Goal: Information Seeking & Learning: Check status

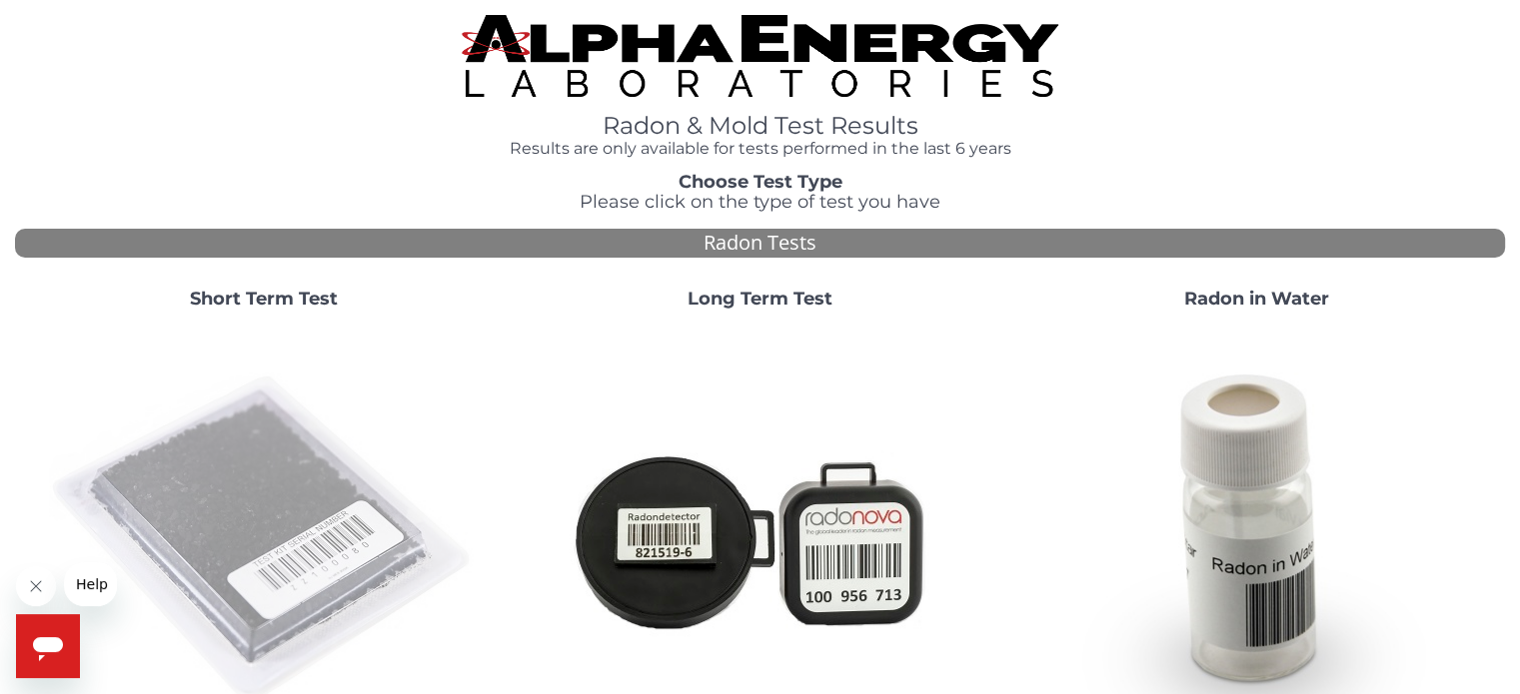
click at [296, 501] on img at bounding box center [264, 540] width 430 height 430
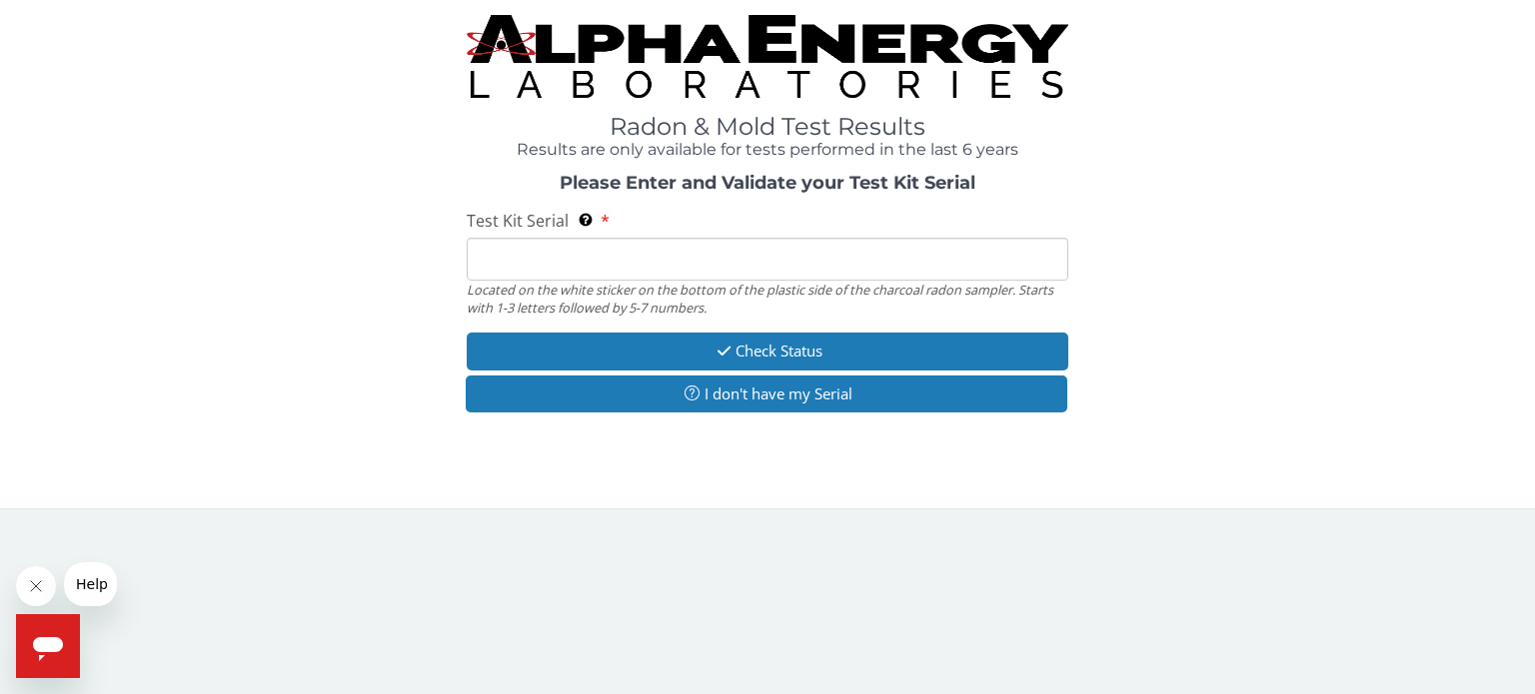
click at [700, 269] on input "Test Kit Serial Located on the white sticker on the bottom of the plastic side …" at bounding box center [767, 259] width 601 height 43
type input "FE477620"
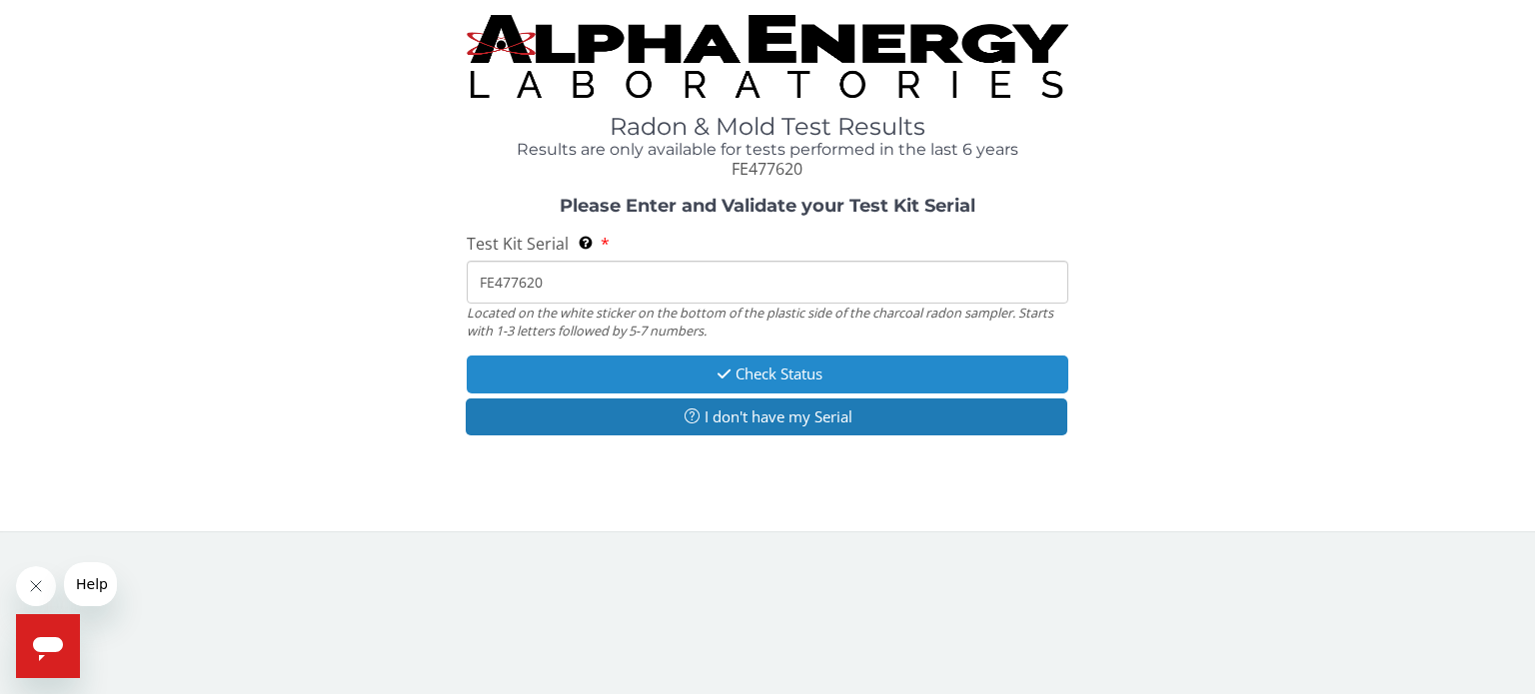
click at [822, 374] on button "Check Status" at bounding box center [767, 374] width 601 height 37
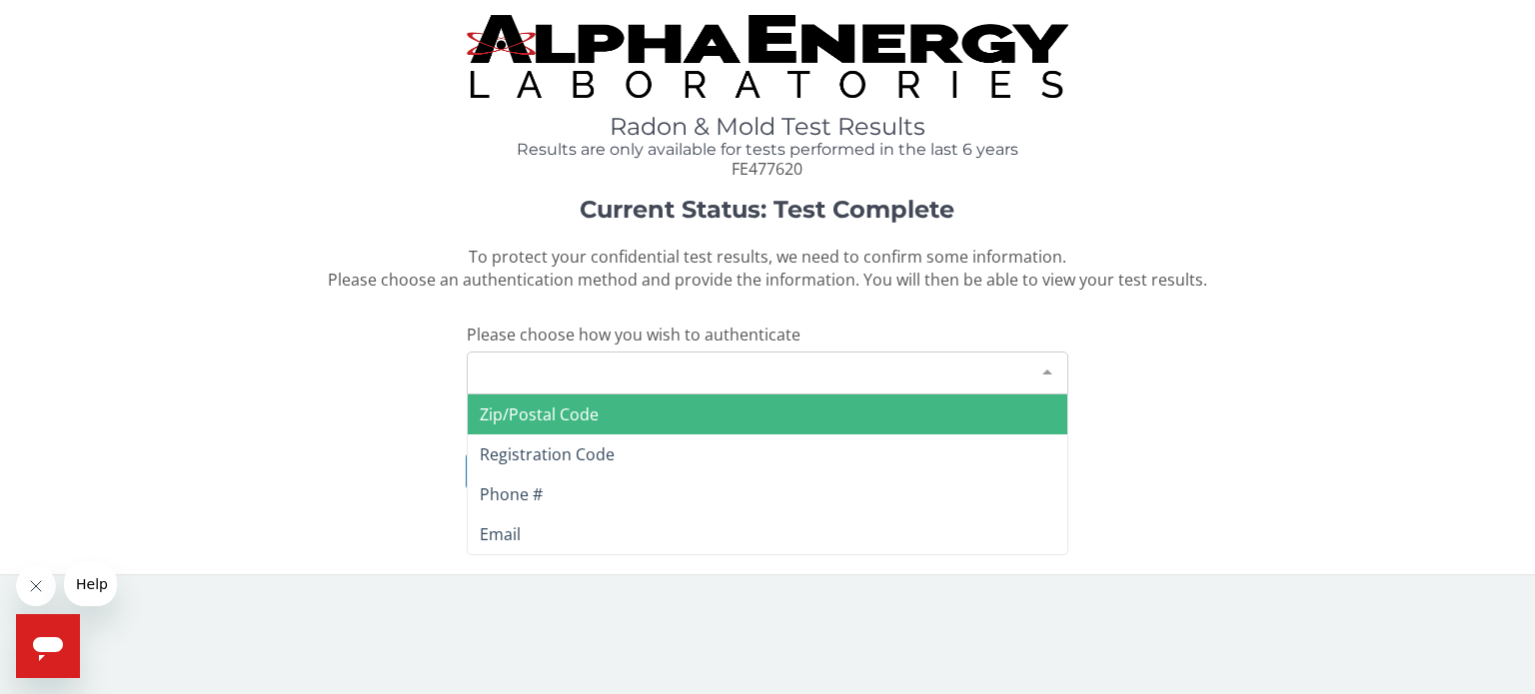
click at [782, 363] on div "Please make a selection" at bounding box center [767, 373] width 601 height 43
click at [733, 406] on span "Zip/Postal Code" at bounding box center [767, 415] width 599 height 40
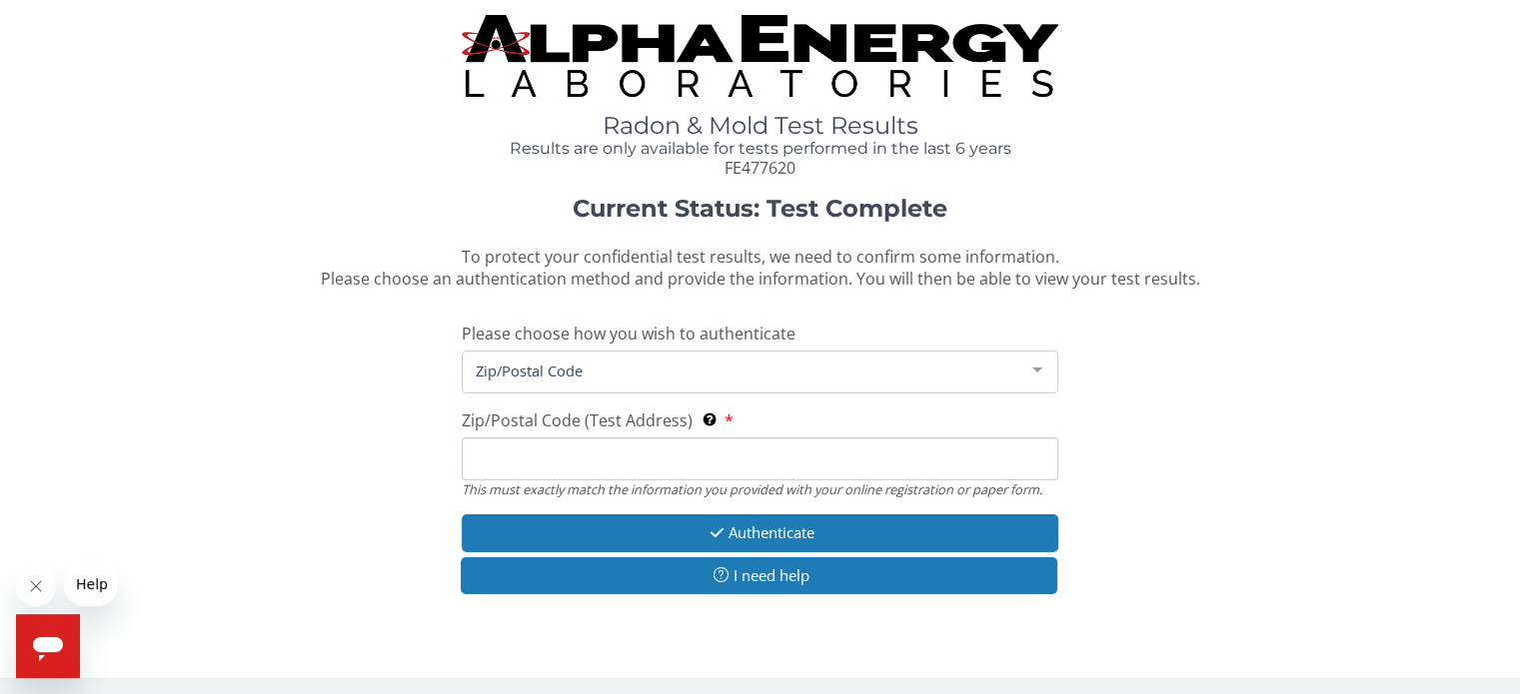
click at [713, 449] on input "Zip/Postal Code (Test Address) This must exactly match the information you prov…" at bounding box center [760, 459] width 596 height 43
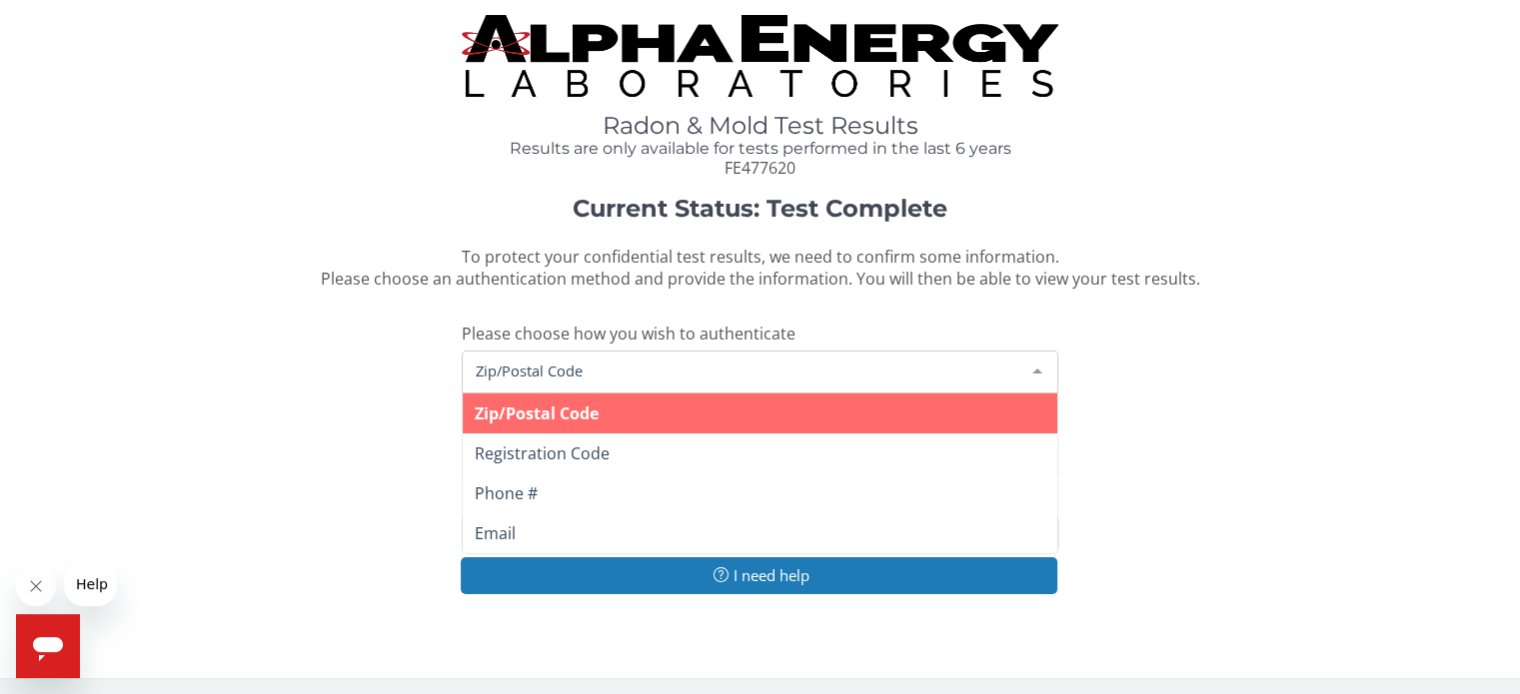
click at [611, 369] on span "Zip/Postal Code" at bounding box center [744, 371] width 546 height 22
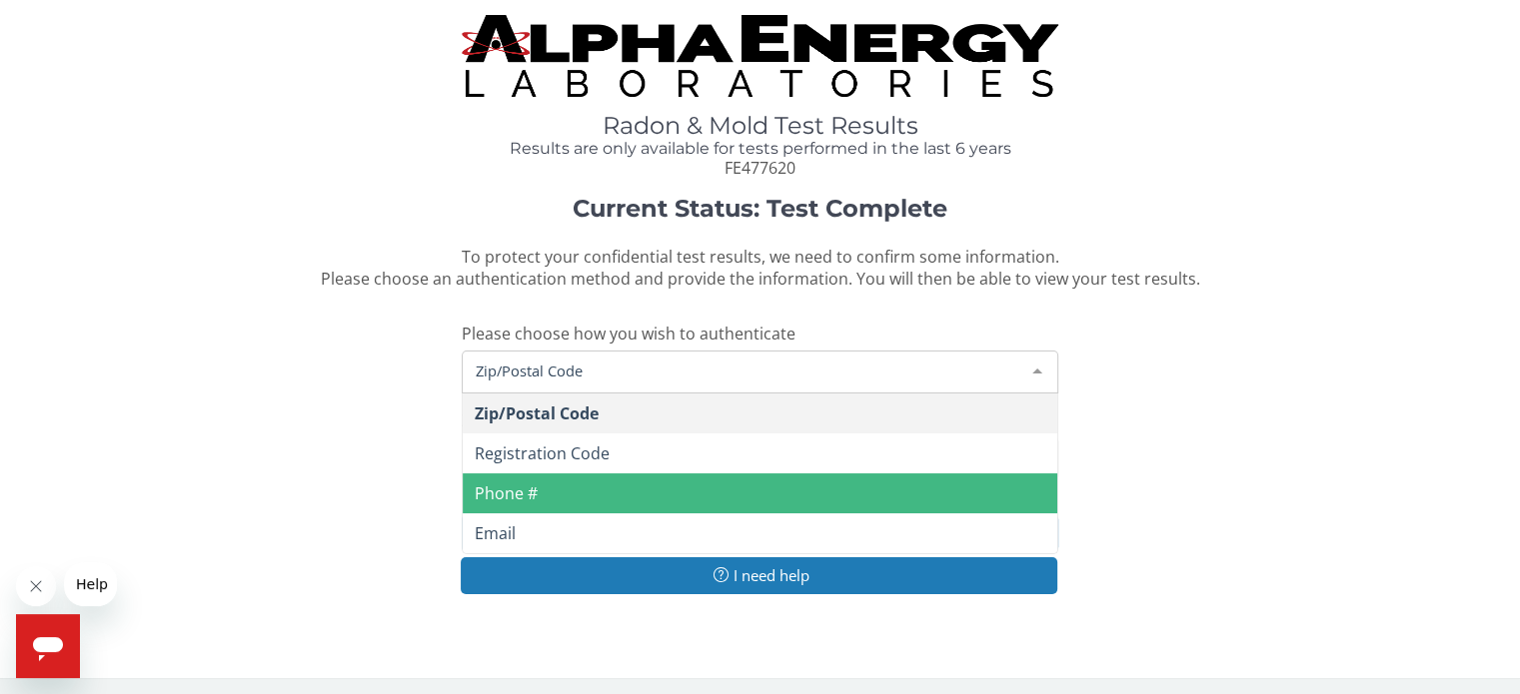
click at [564, 489] on span "Phone #" at bounding box center [760, 494] width 594 height 40
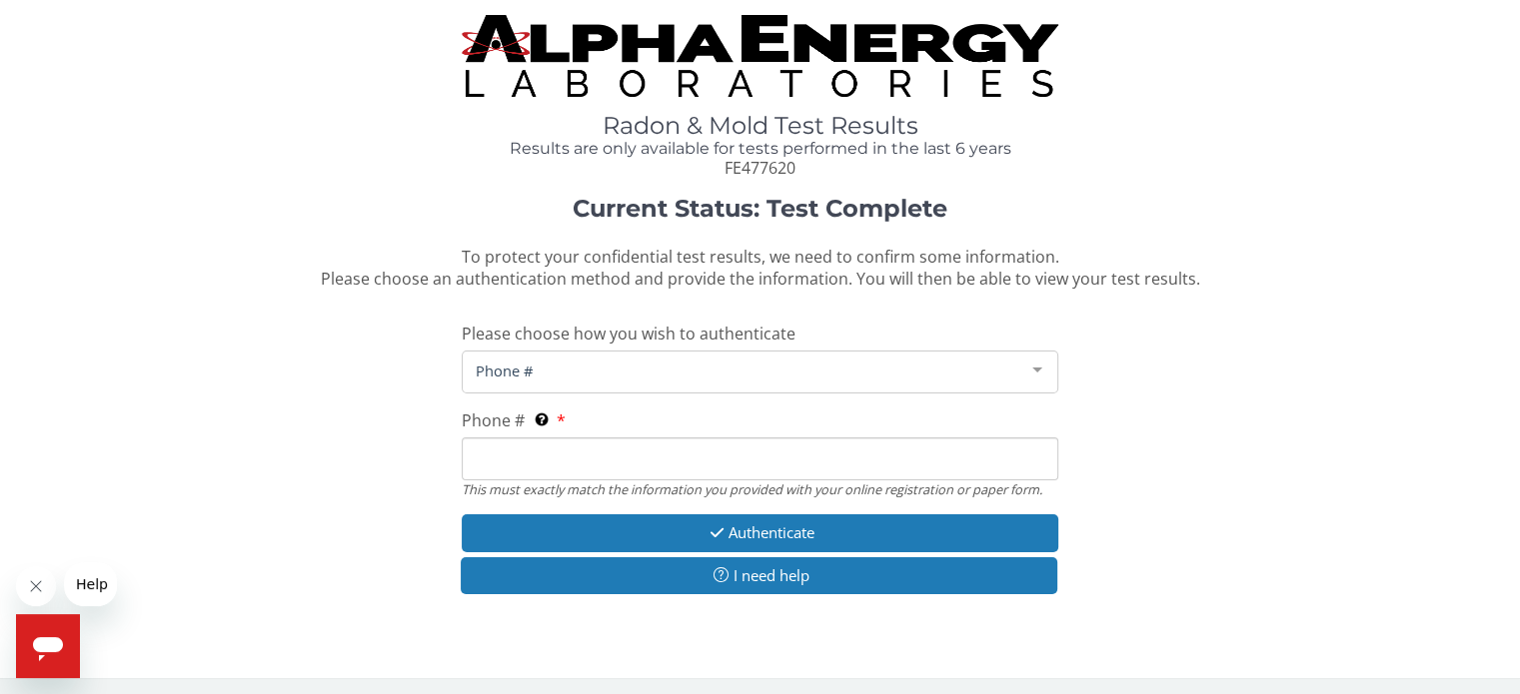
click at [680, 474] on input "Phone # This must exactly match the information you provided with your online r…" at bounding box center [760, 459] width 596 height 43
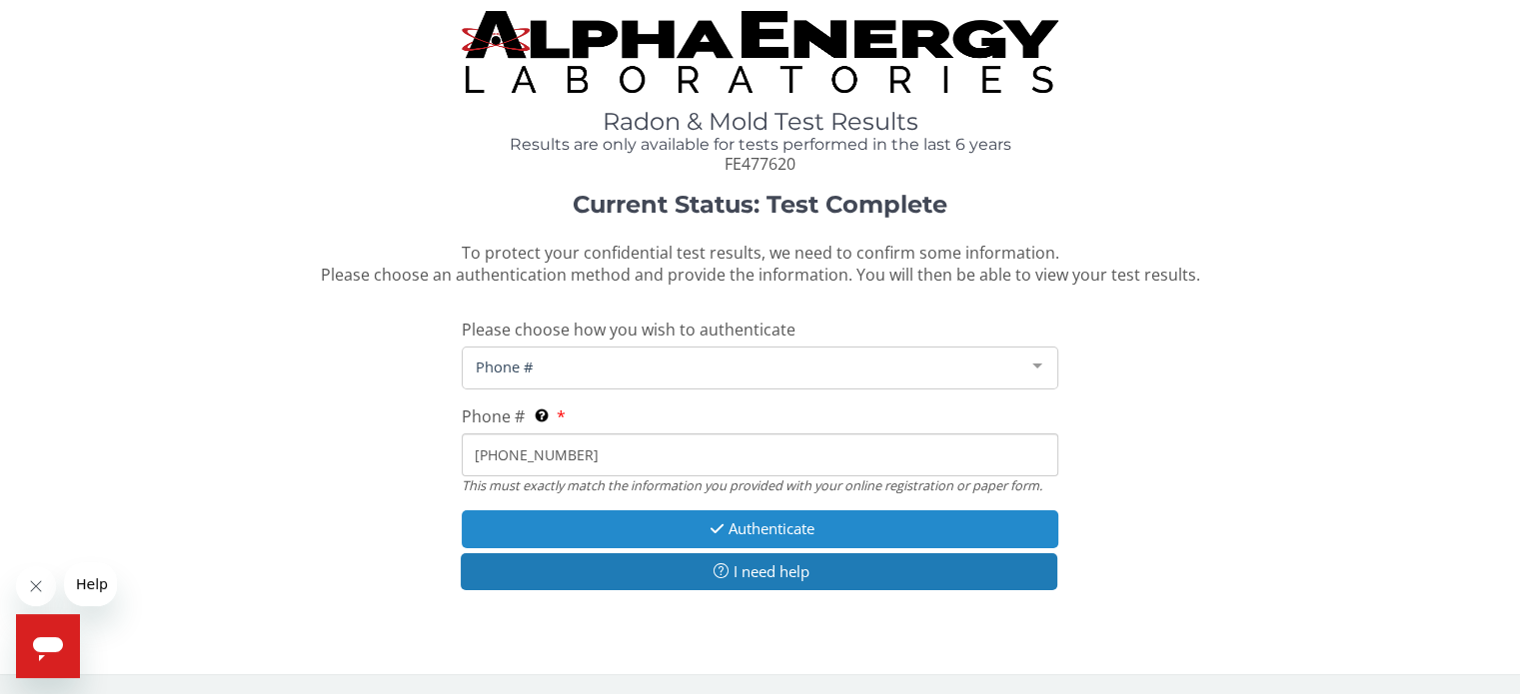
type input "[PHONE_NUMBER]"
click at [753, 527] on button "Authenticate" at bounding box center [760, 529] width 596 height 37
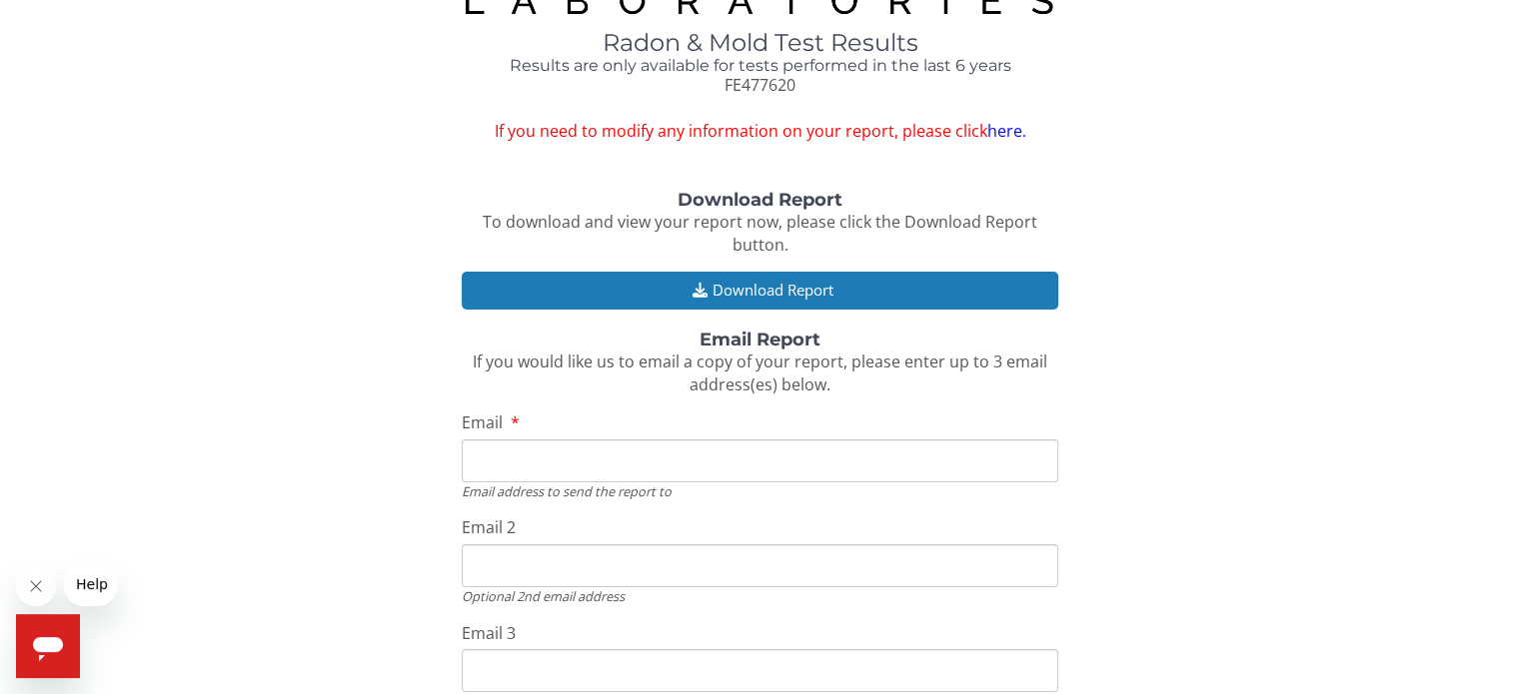
scroll to position [84, 0]
click at [758, 455] on input "Email" at bounding box center [760, 460] width 596 height 43
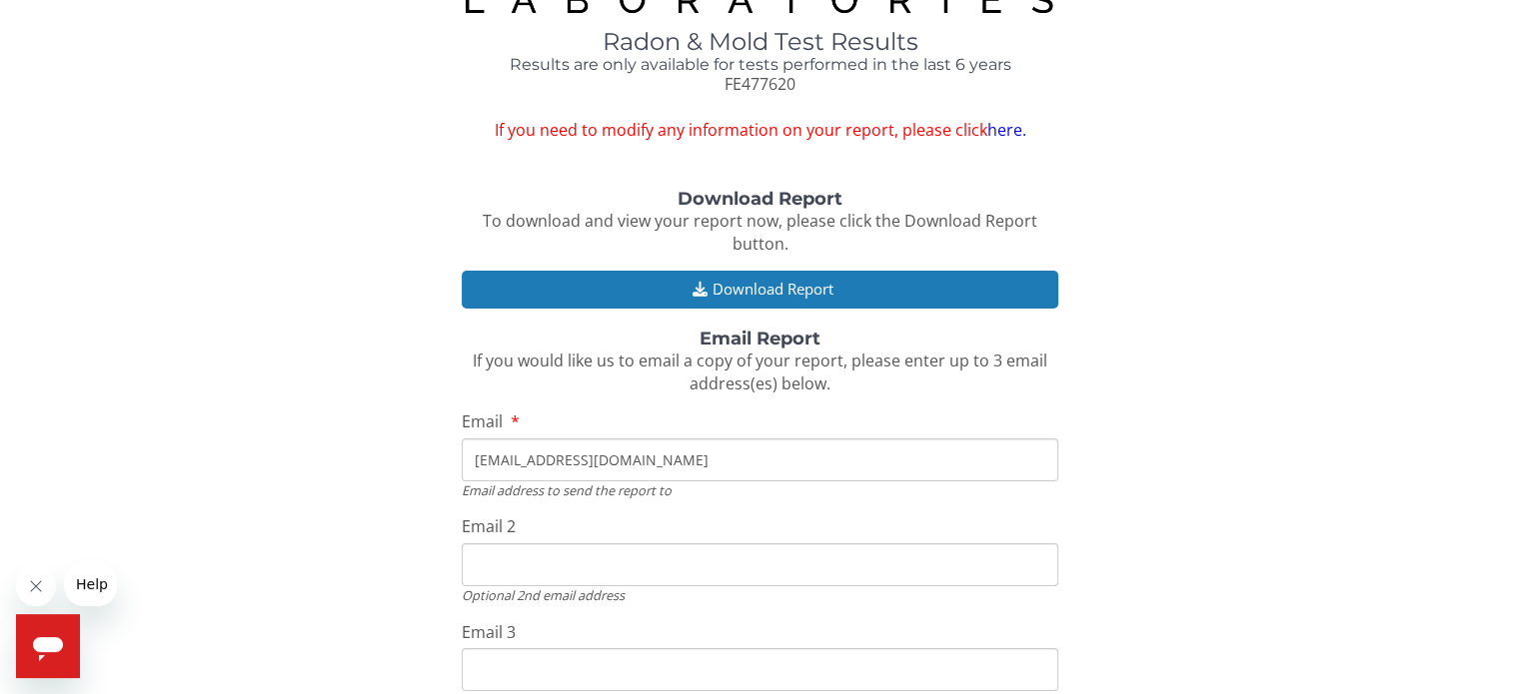
type input "viviny@gmail.com"
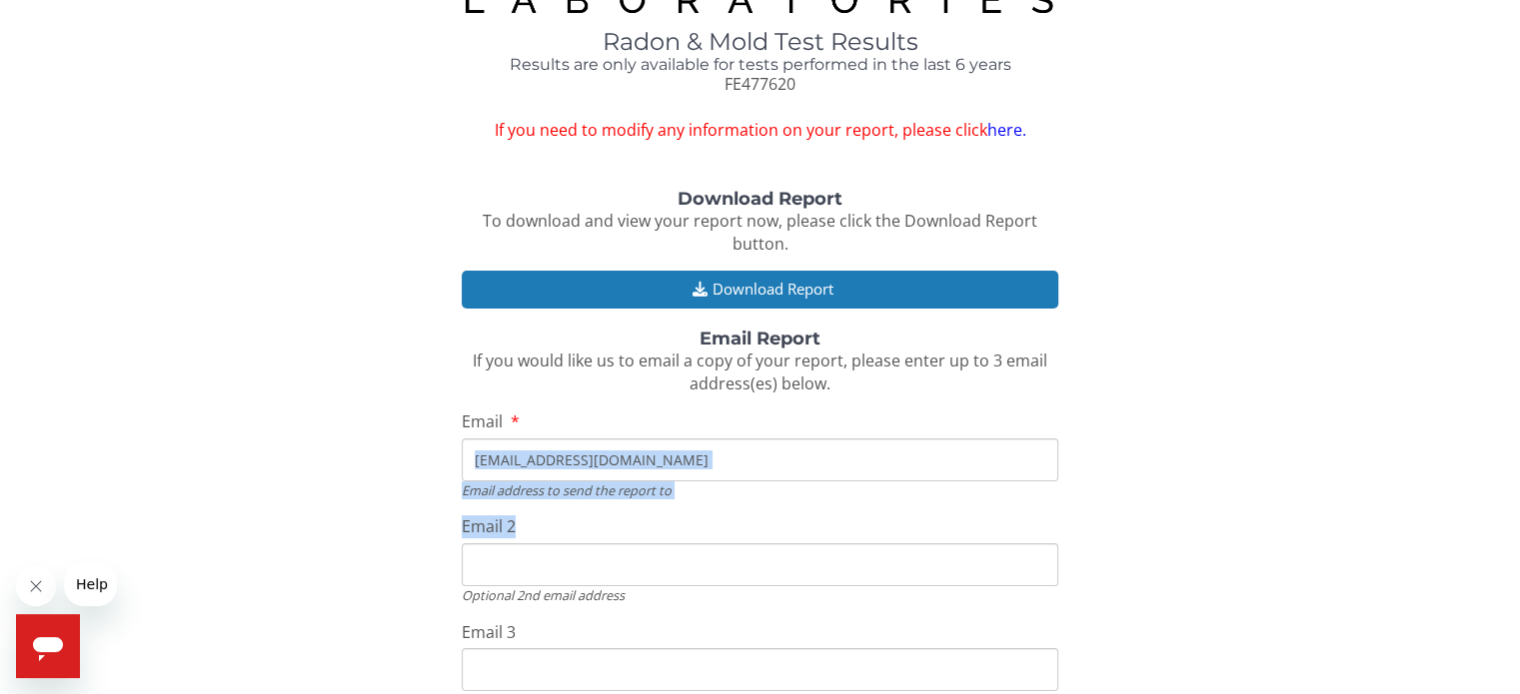
drag, startPoint x: 1226, startPoint y: 466, endPoint x: 1317, endPoint y: 523, distance: 107.3
click at [1317, 523] on div "Download Report To download and view your report now, please click the Download…" at bounding box center [760, 487] width 1490 height 595
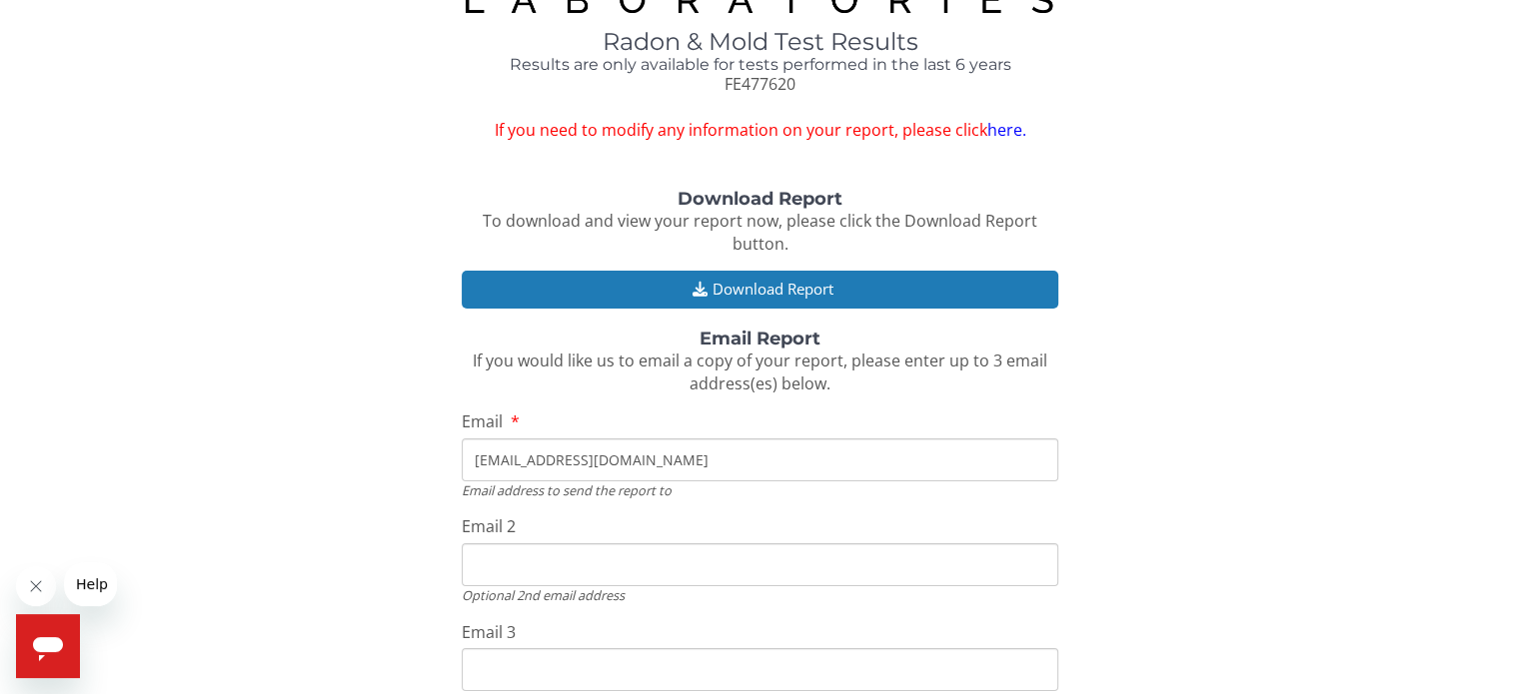
click at [1317, 523] on div "Download Report To download and view your report now, please click the Download…" at bounding box center [760, 487] width 1490 height 595
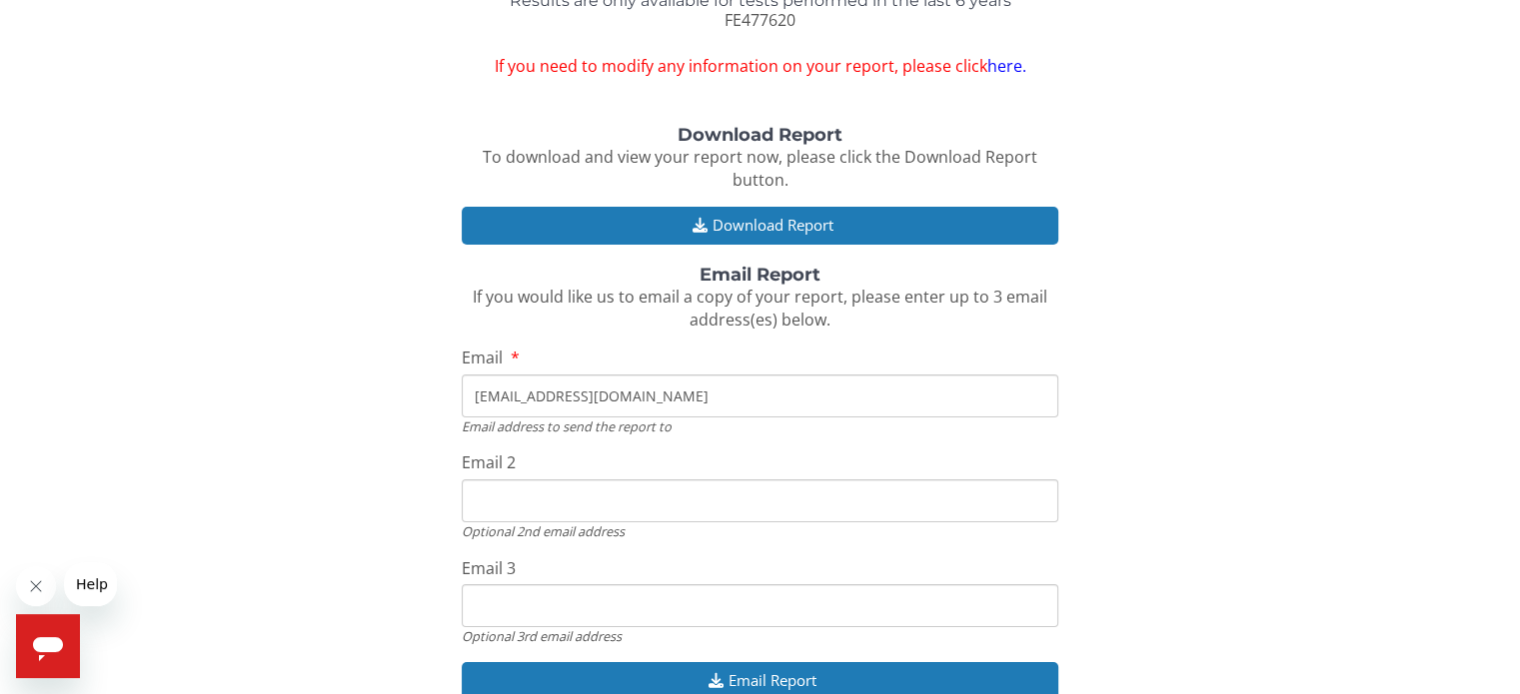
scroll to position [224, 0]
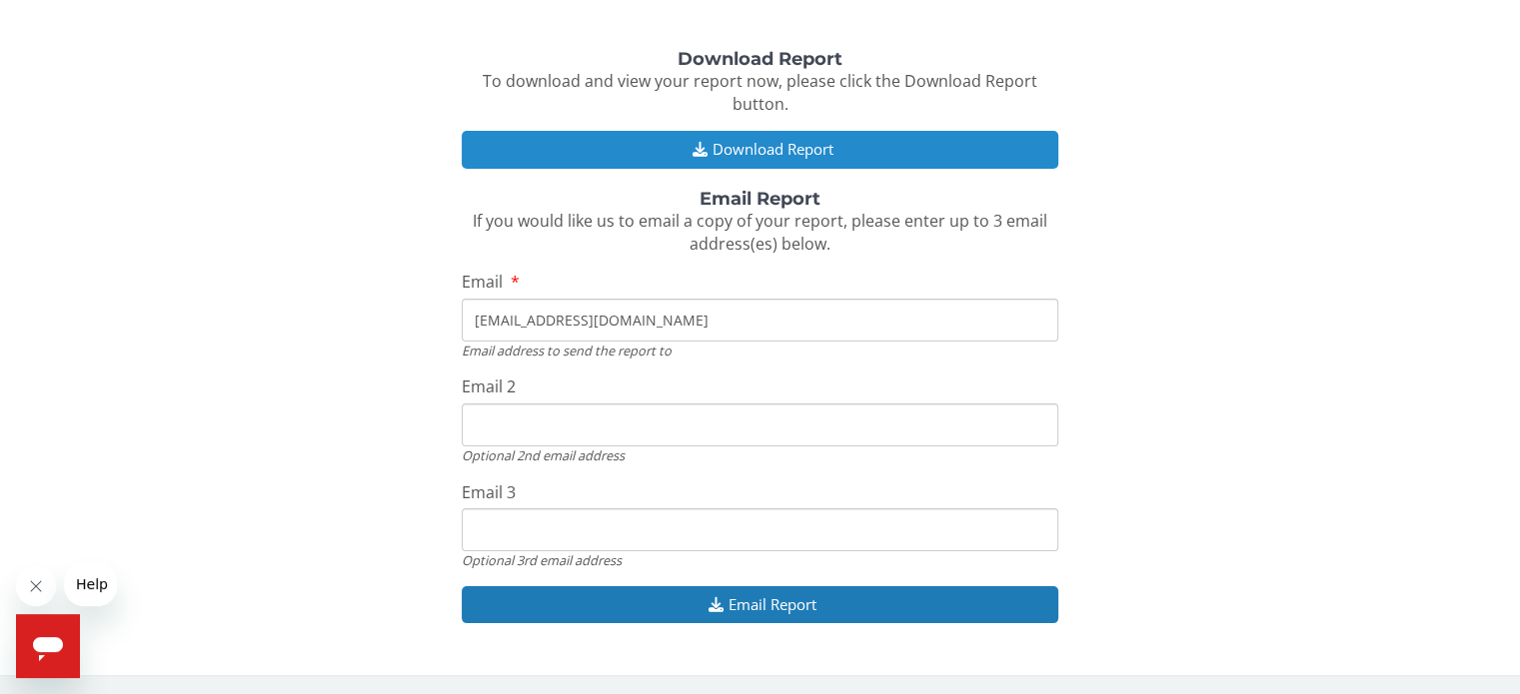
click at [731, 152] on button "Download Report" at bounding box center [760, 149] width 596 height 37
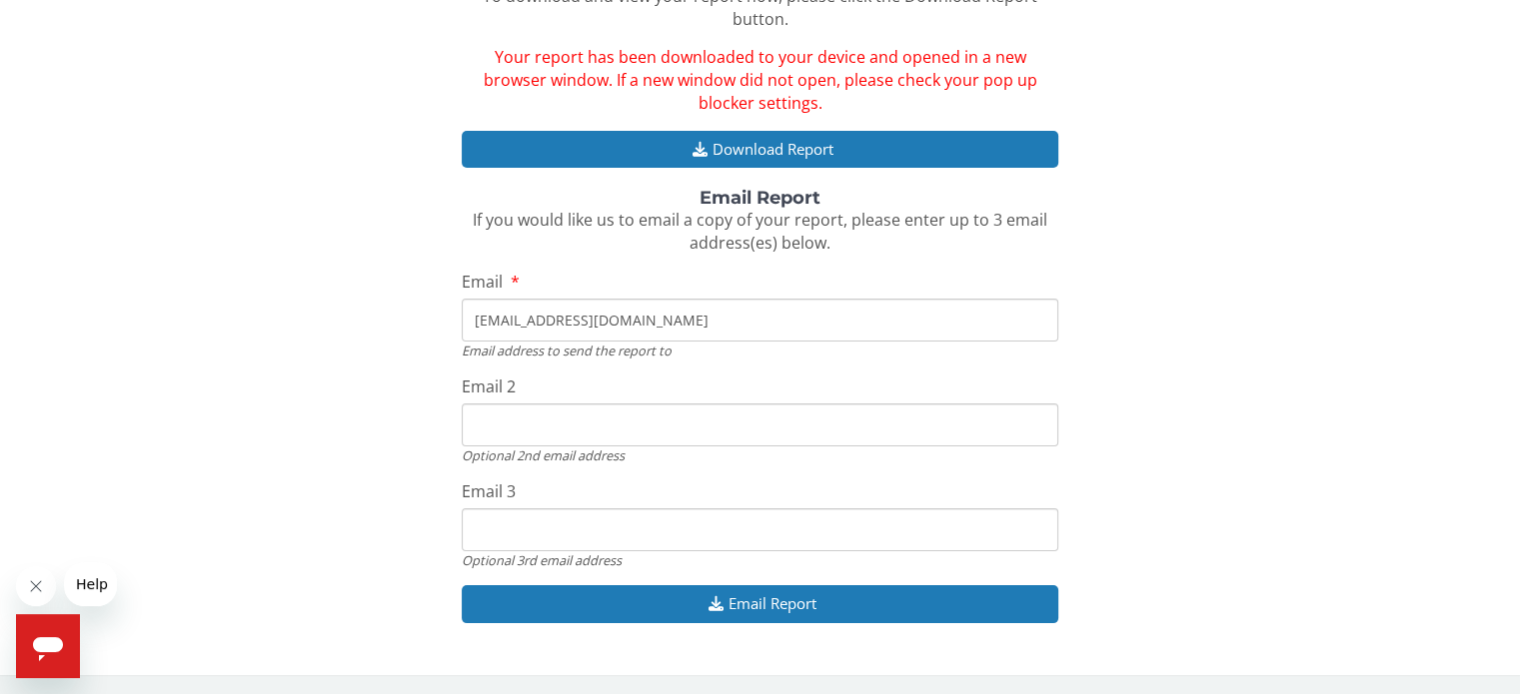
scroll to position [0, 0]
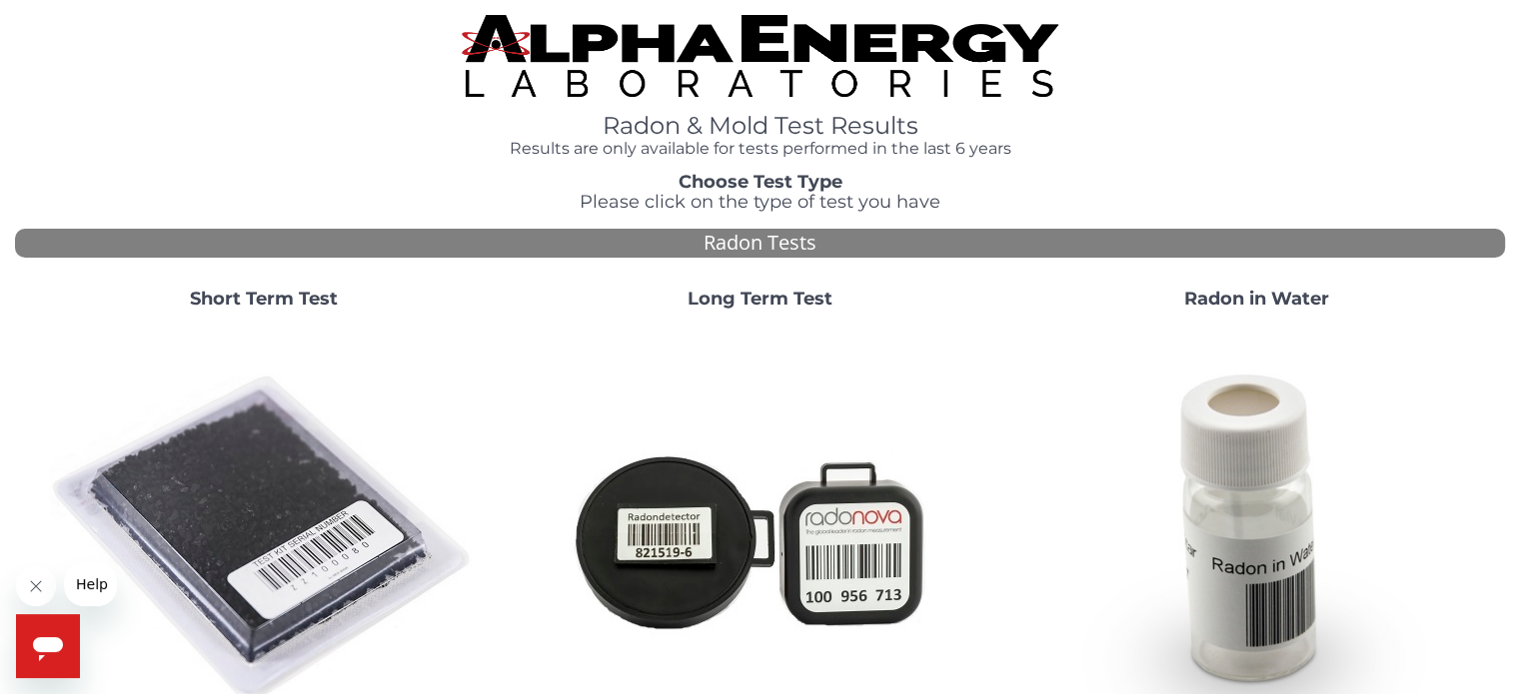
click at [270, 300] on strong "Short Term Test" at bounding box center [264, 299] width 148 height 22
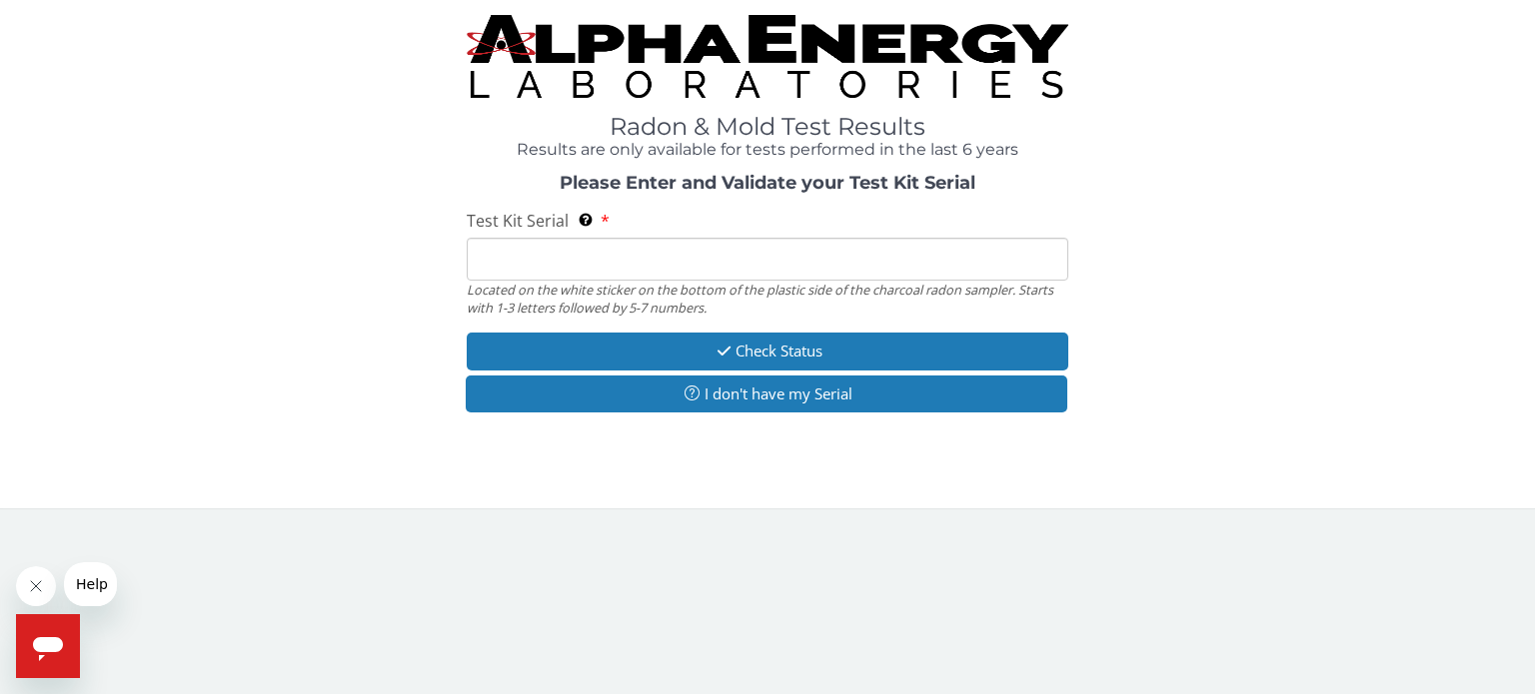
click at [622, 265] on input "Test Kit Serial Located on the white sticker on the bottom of the plastic side …" at bounding box center [767, 259] width 601 height 43
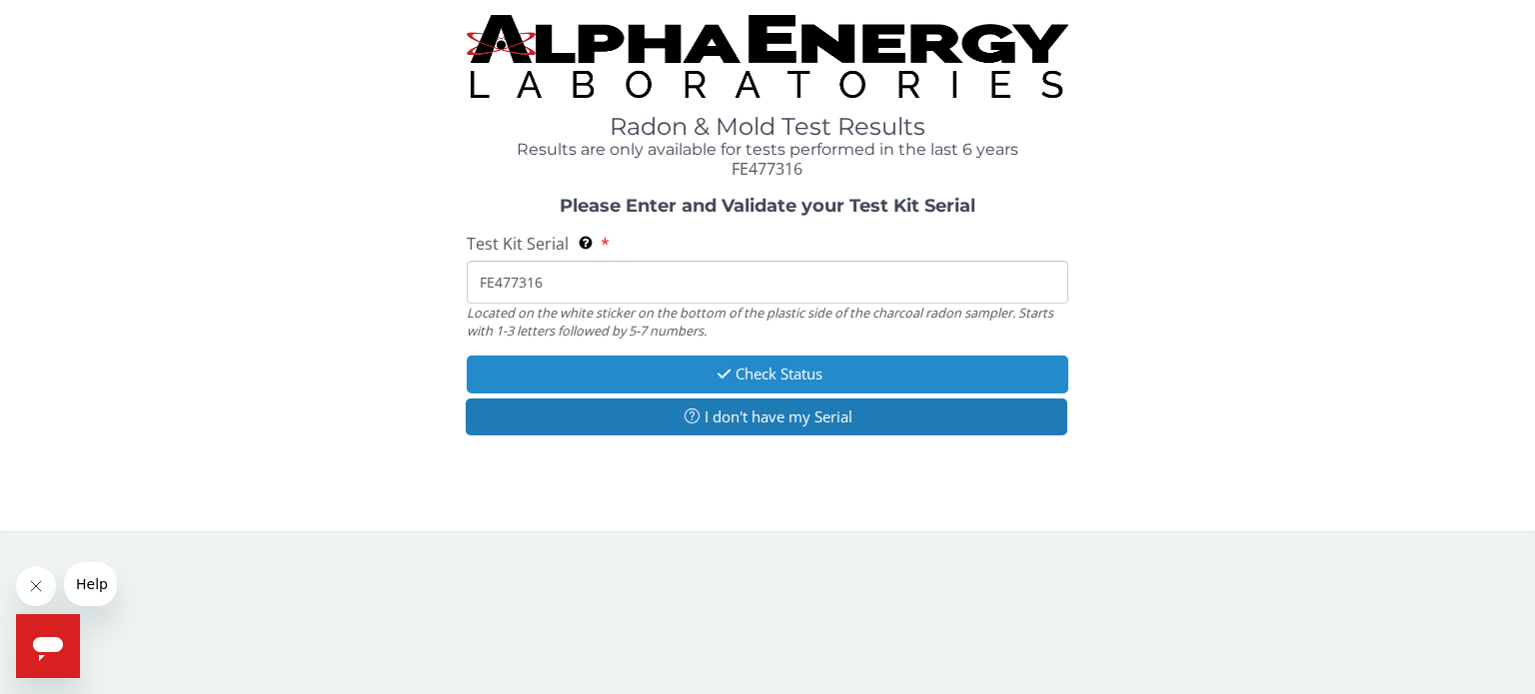
type input "FE477316"
click at [772, 380] on button "Check Status" at bounding box center [767, 374] width 601 height 37
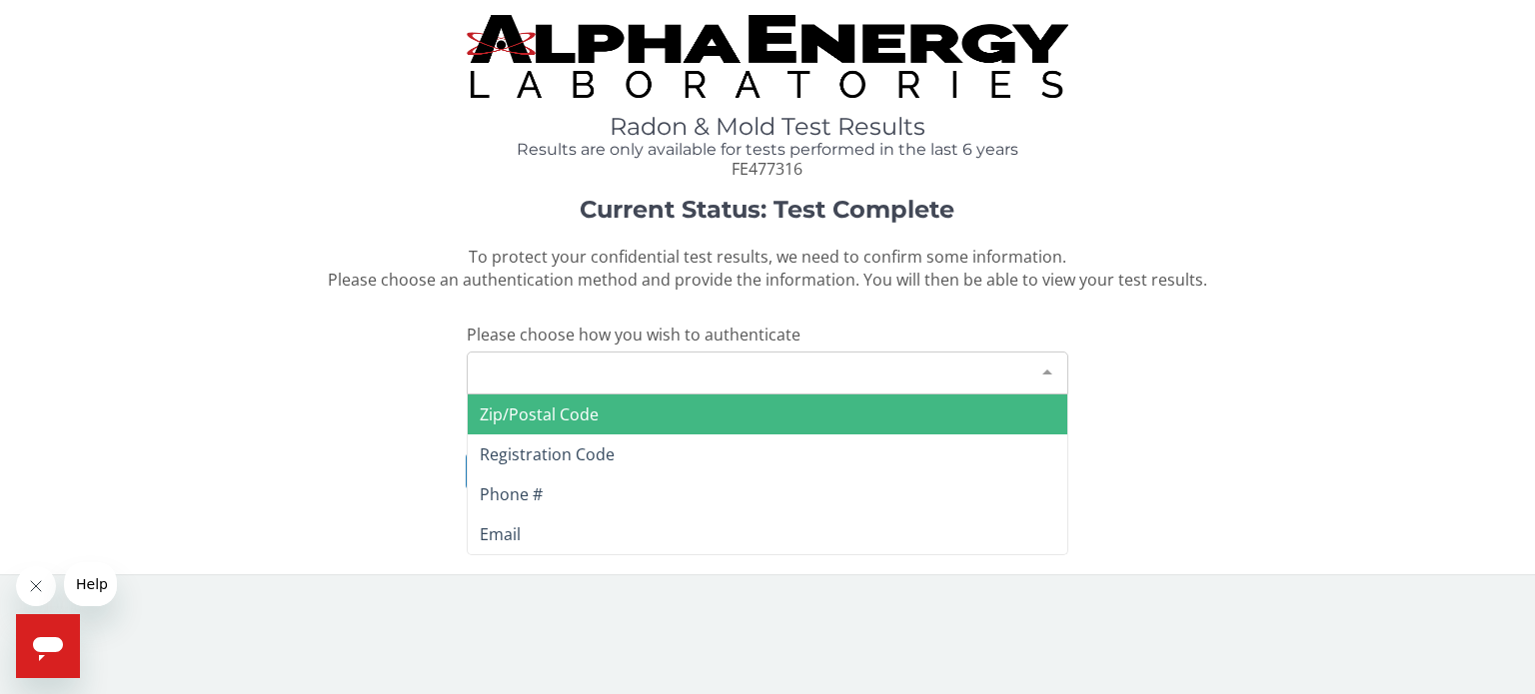
click at [718, 373] on div "Please make a selection" at bounding box center [767, 373] width 601 height 43
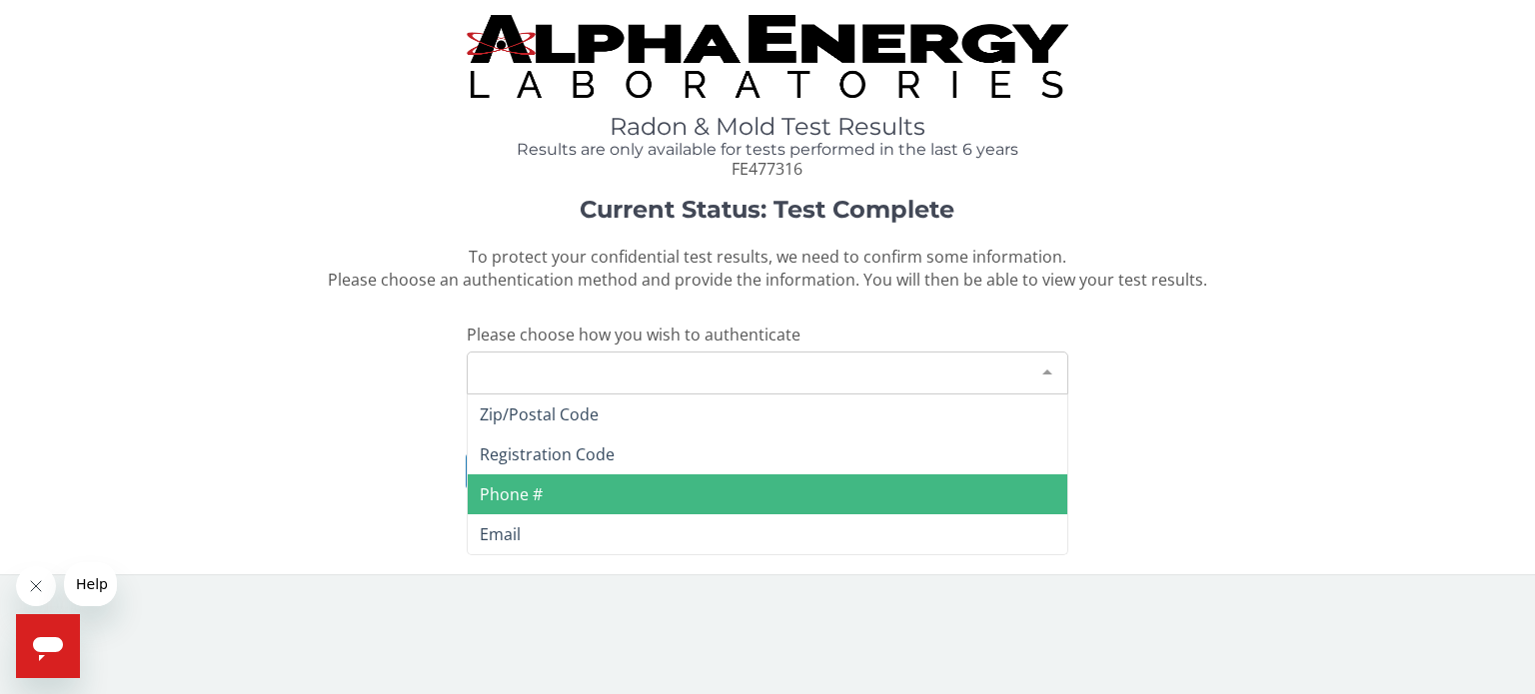
click at [572, 507] on span "Phone #" at bounding box center [767, 495] width 599 height 40
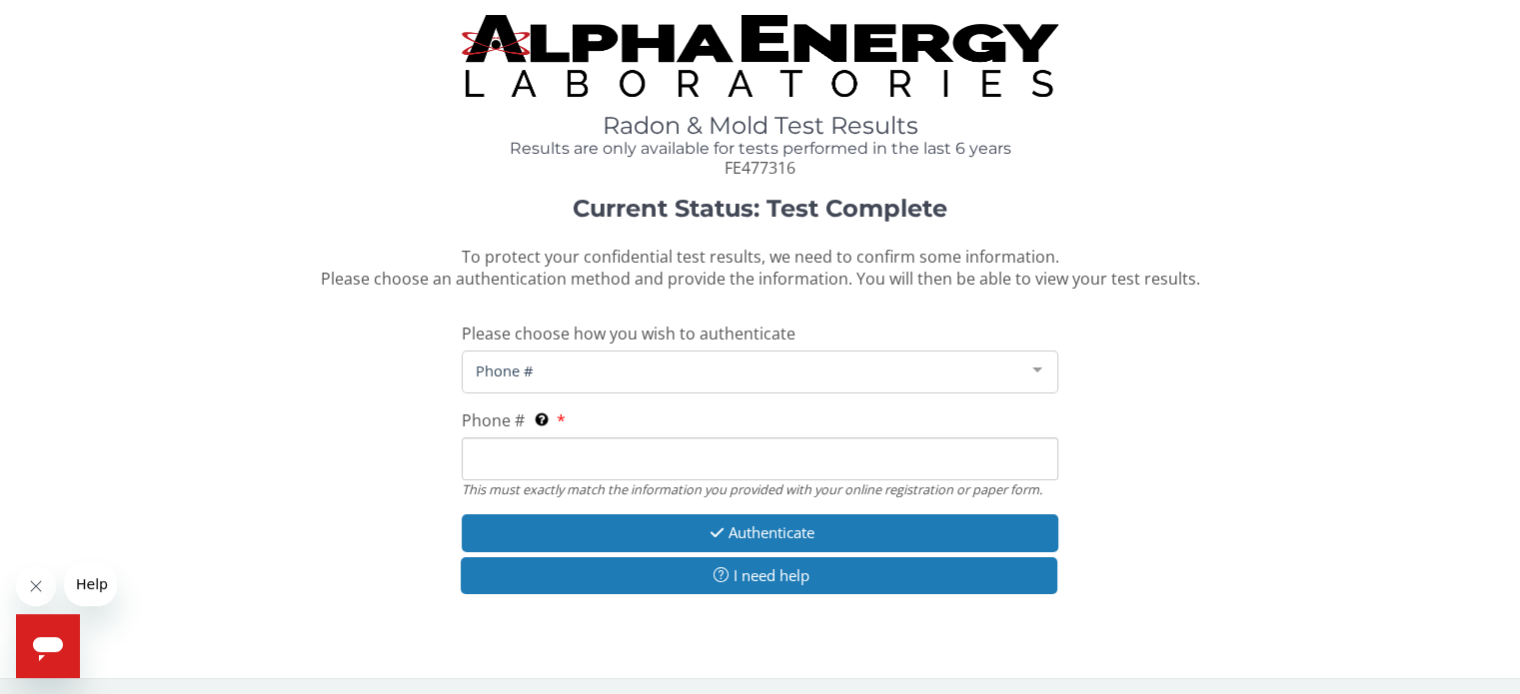
click at [649, 460] on input "Phone # This must exactly match the information you provided with your online r…" at bounding box center [760, 459] width 596 height 43
type input "[PHONE_NUMBER]"
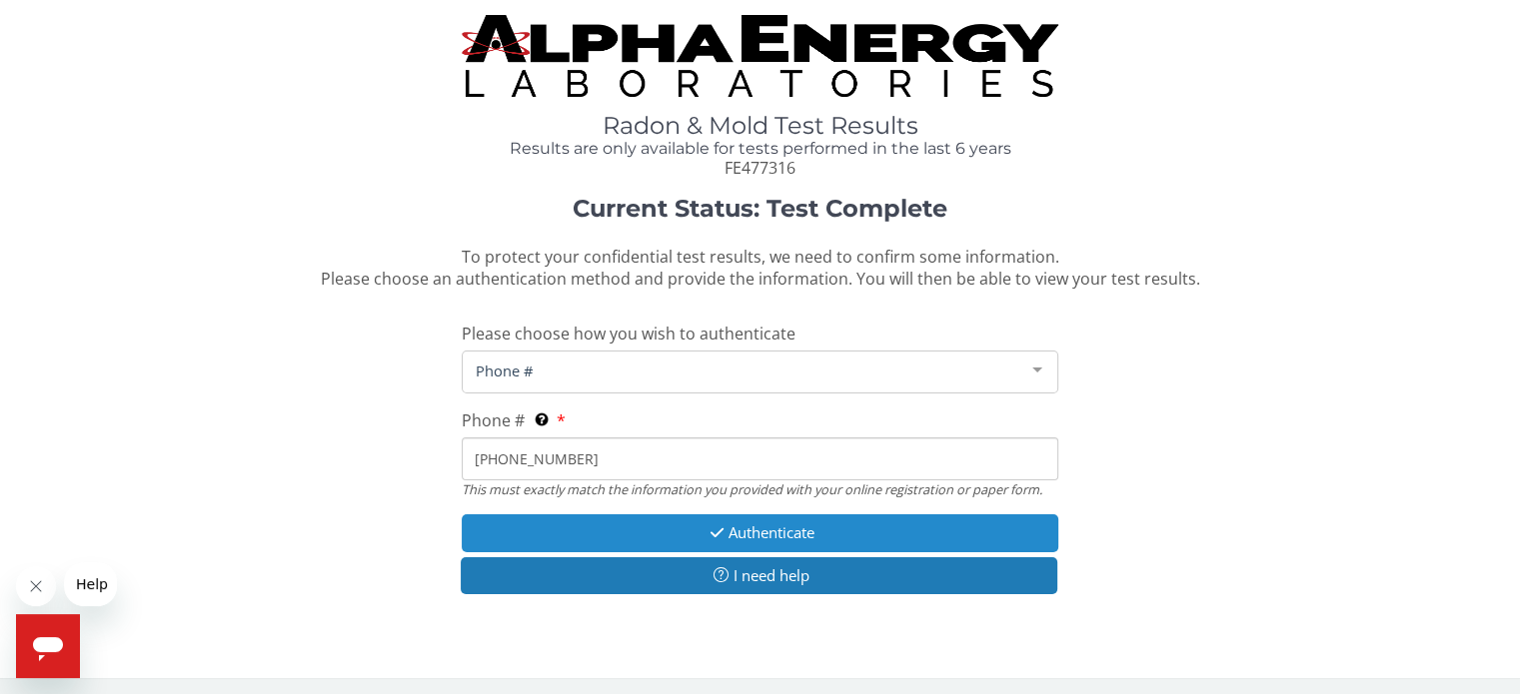
click at [774, 532] on button "Authenticate" at bounding box center [760, 533] width 596 height 37
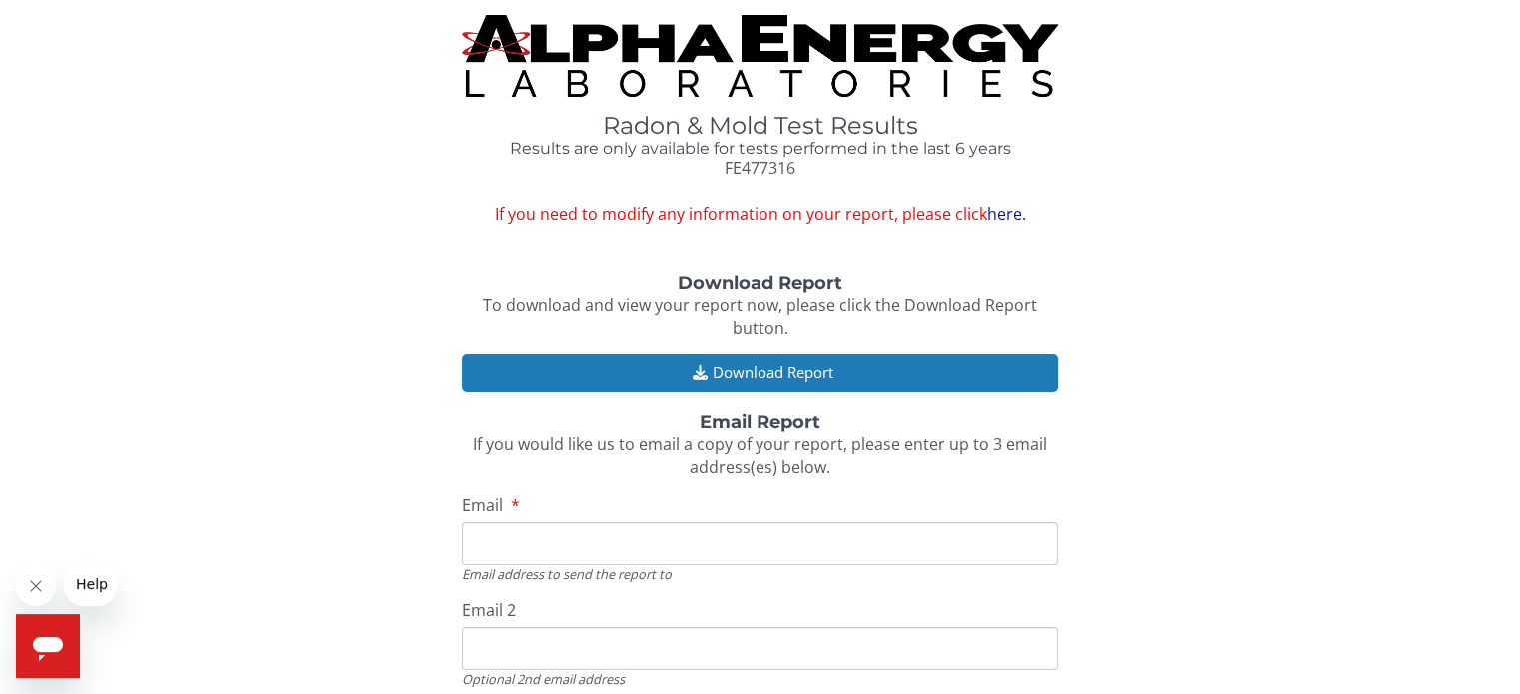
scroll to position [192, 0]
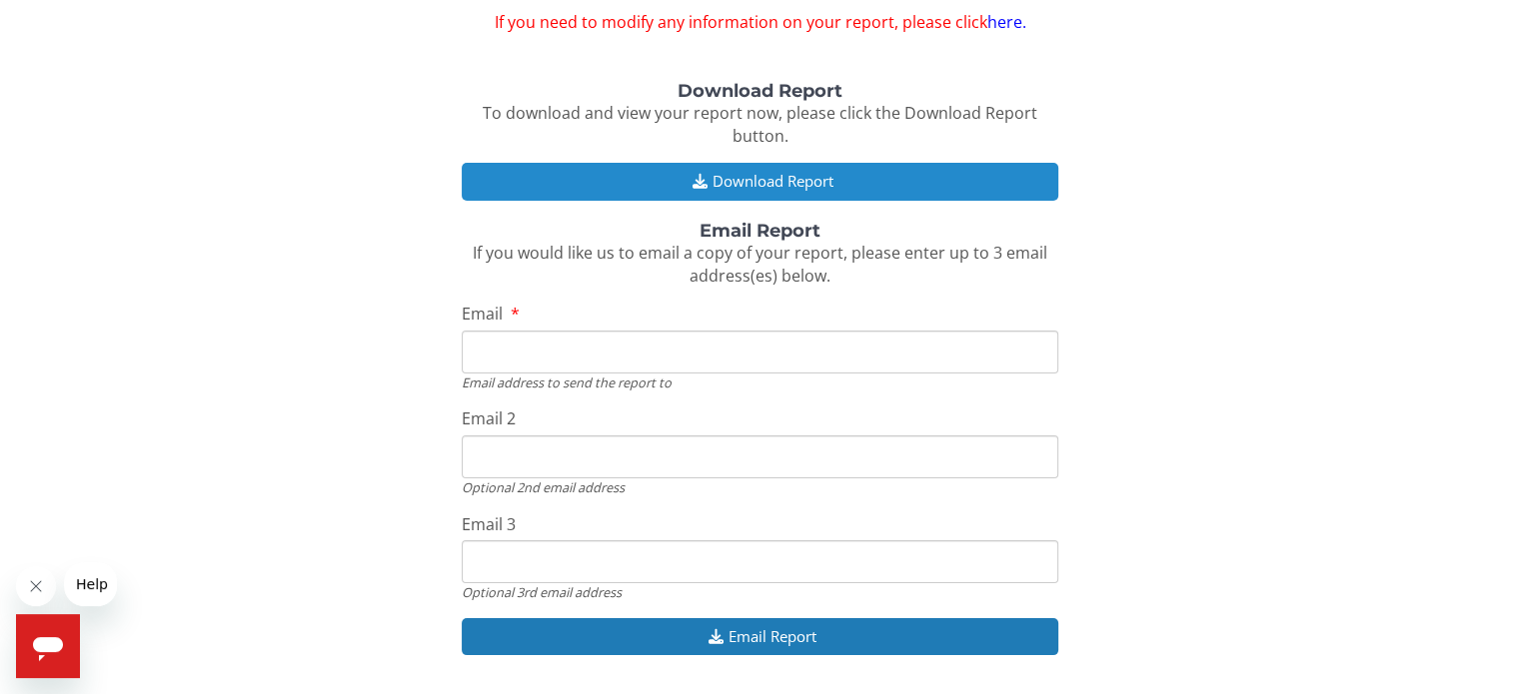
click at [791, 185] on button "Download Report" at bounding box center [760, 181] width 596 height 37
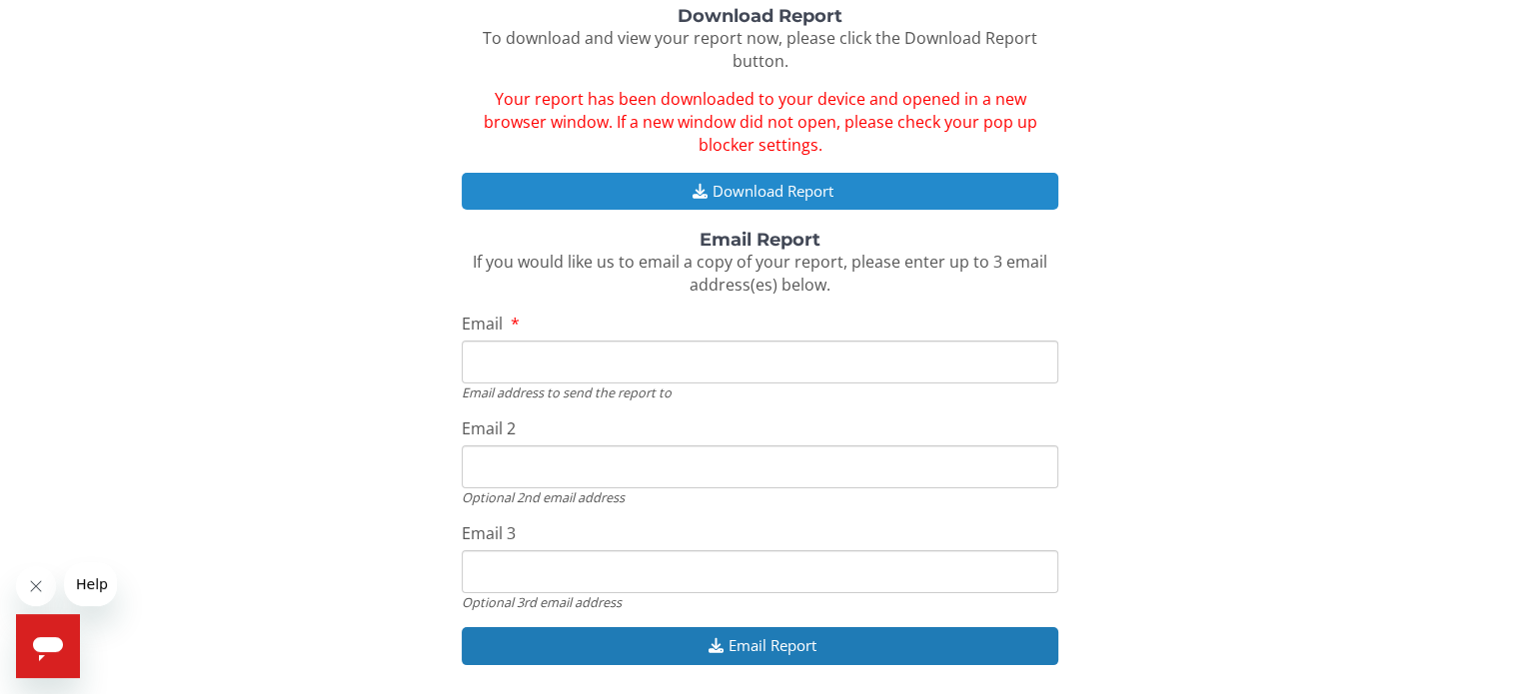
scroll to position [272, 0]
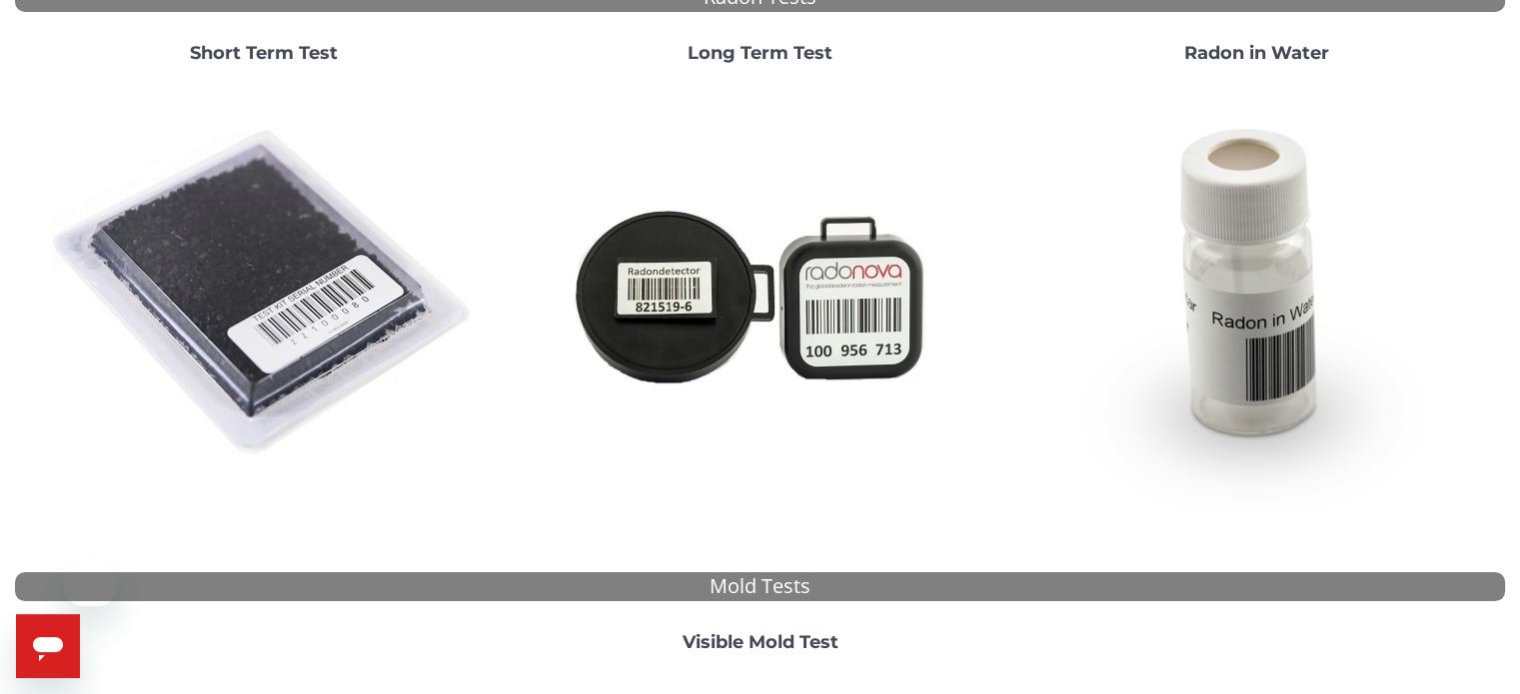
scroll to position [247, 0]
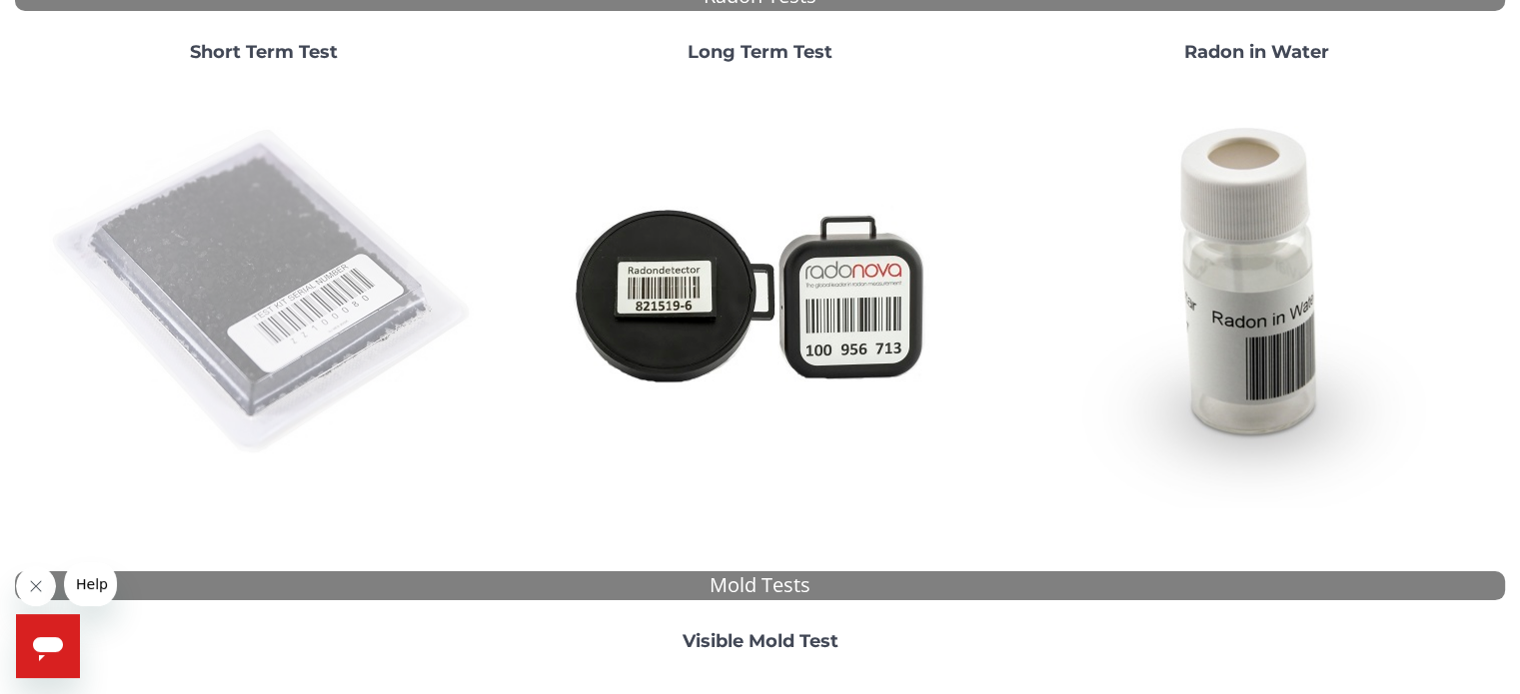
click at [292, 272] on img at bounding box center [264, 293] width 430 height 430
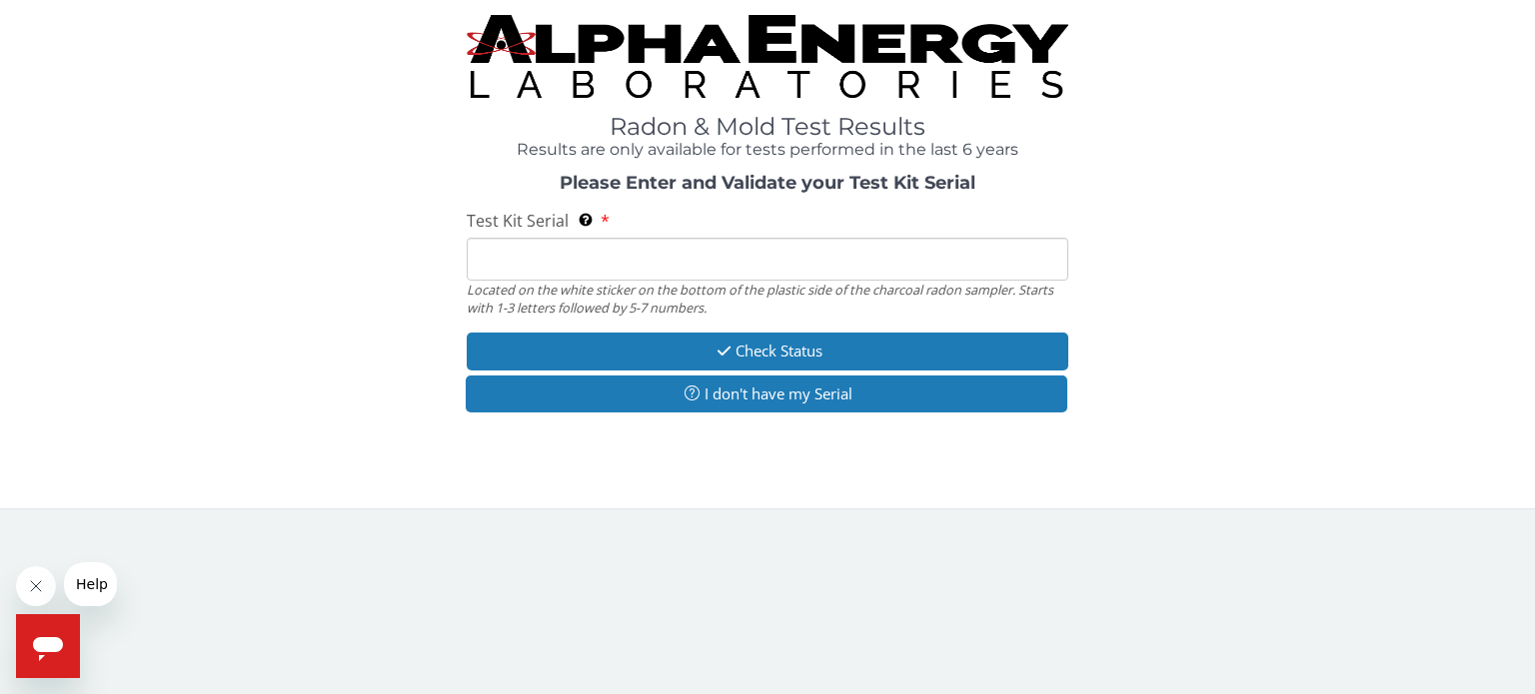
click at [596, 263] on input "Test Kit Serial Located on the white sticker on the bottom of the plastic side …" at bounding box center [767, 259] width 601 height 43
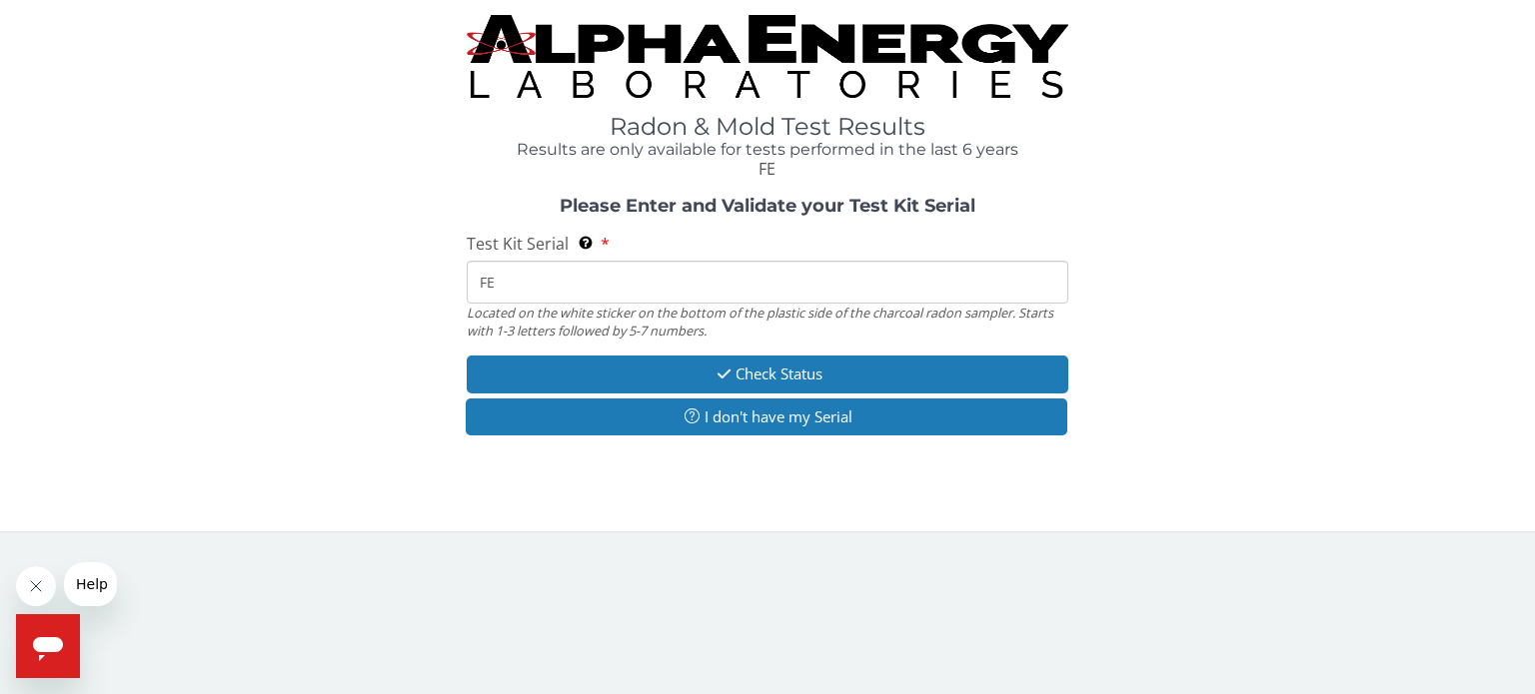
click at [759, 240] on div "Test Kit Serial Located on the white sticker on the bottom of the plastic side …" at bounding box center [767, 286] width 601 height 107
click at [713, 275] on input "FE" at bounding box center [767, 282] width 601 height 43
click at [891, 285] on input "FE" at bounding box center [767, 282] width 601 height 43
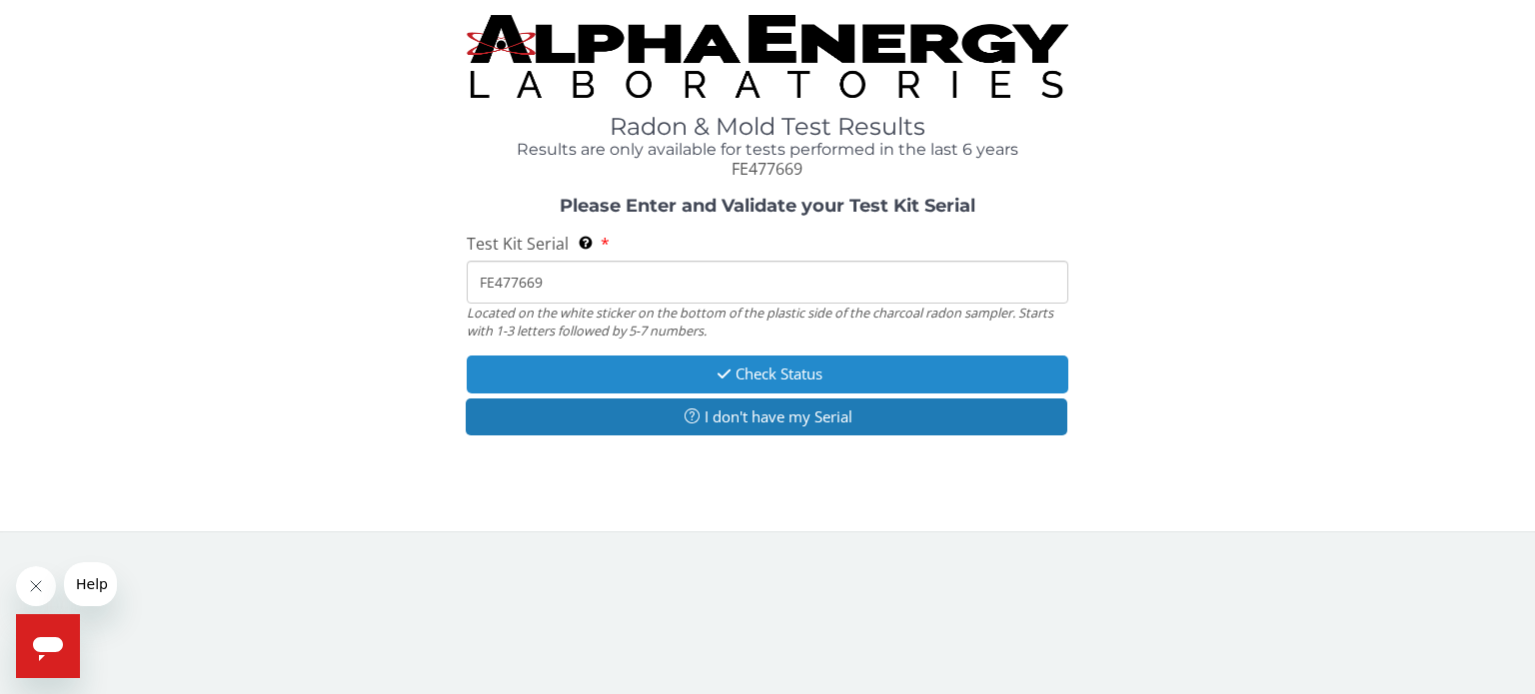
type input "FE477669"
click at [826, 368] on button "Check Status" at bounding box center [767, 374] width 601 height 37
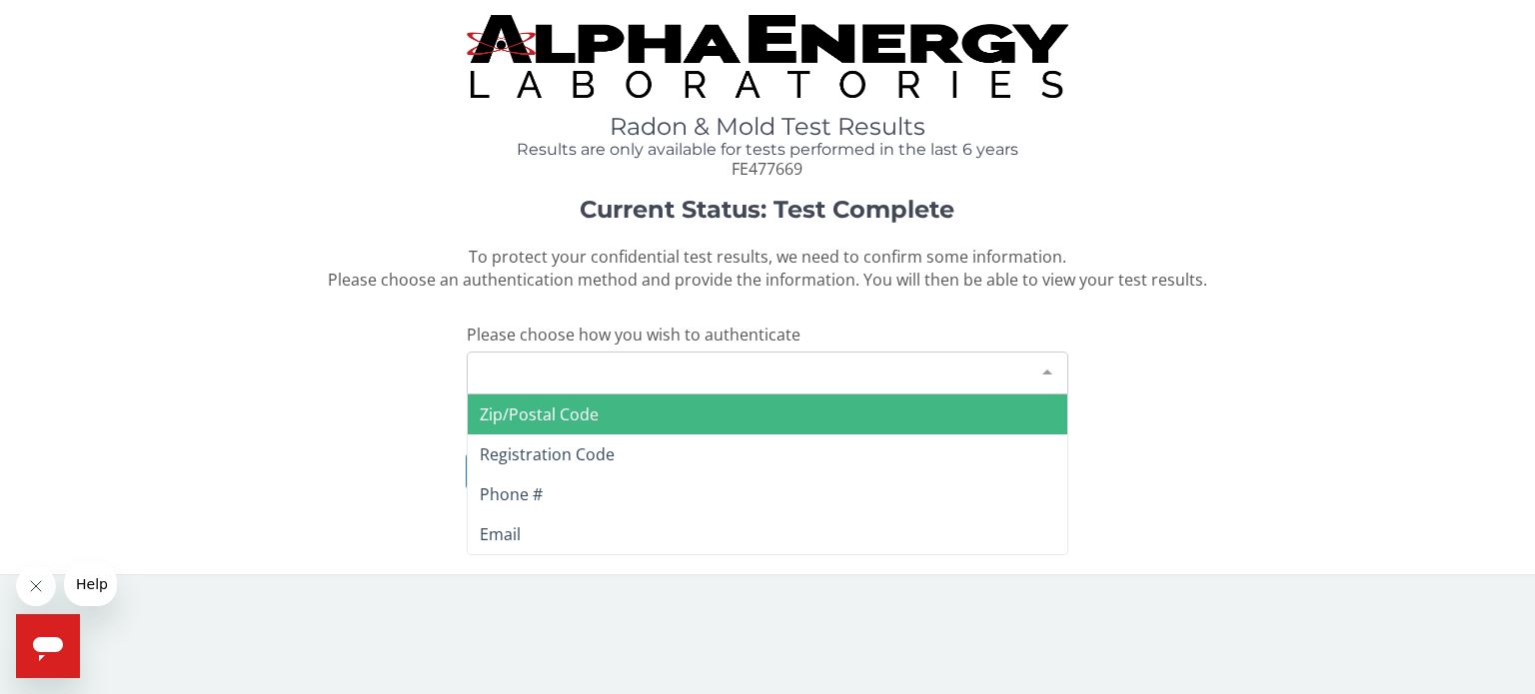
click at [777, 367] on div "Please make a selection" at bounding box center [767, 373] width 601 height 43
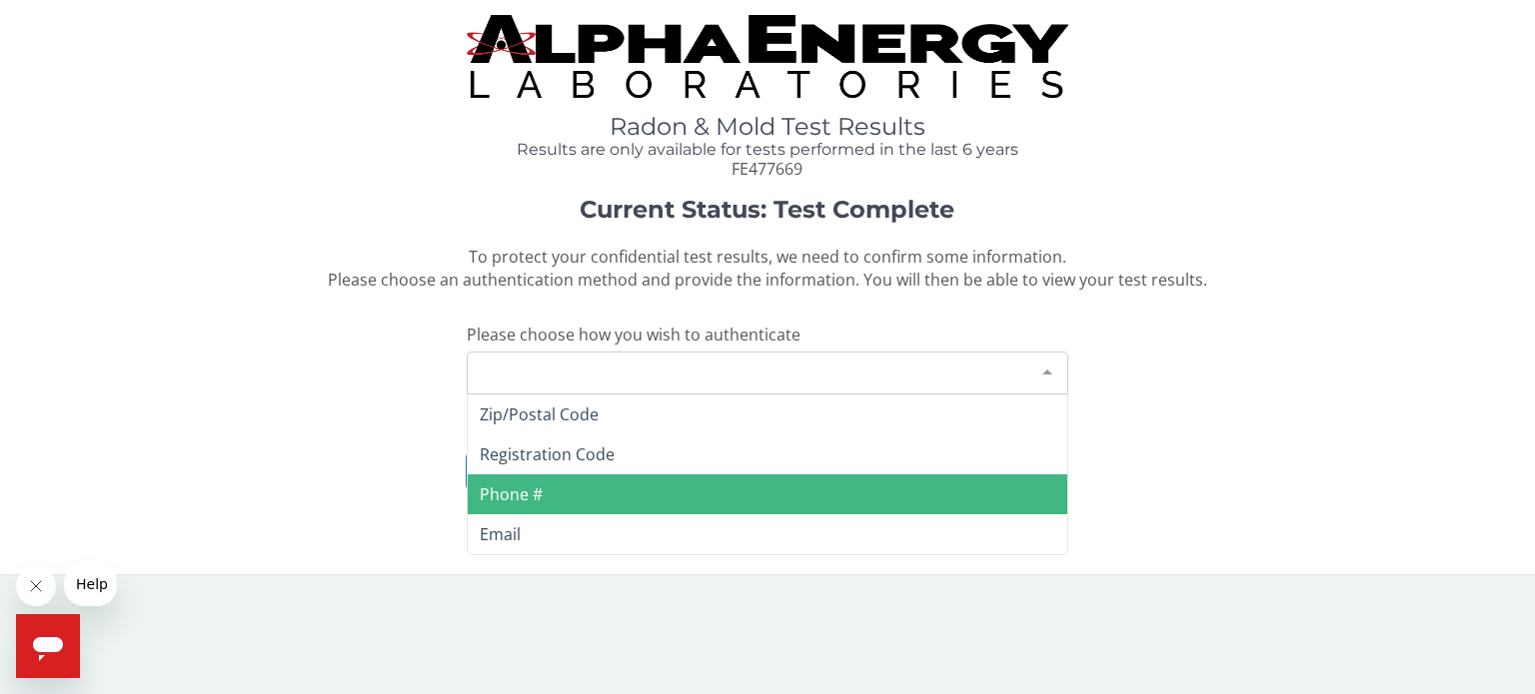
click at [619, 500] on span "Phone #" at bounding box center [767, 495] width 599 height 40
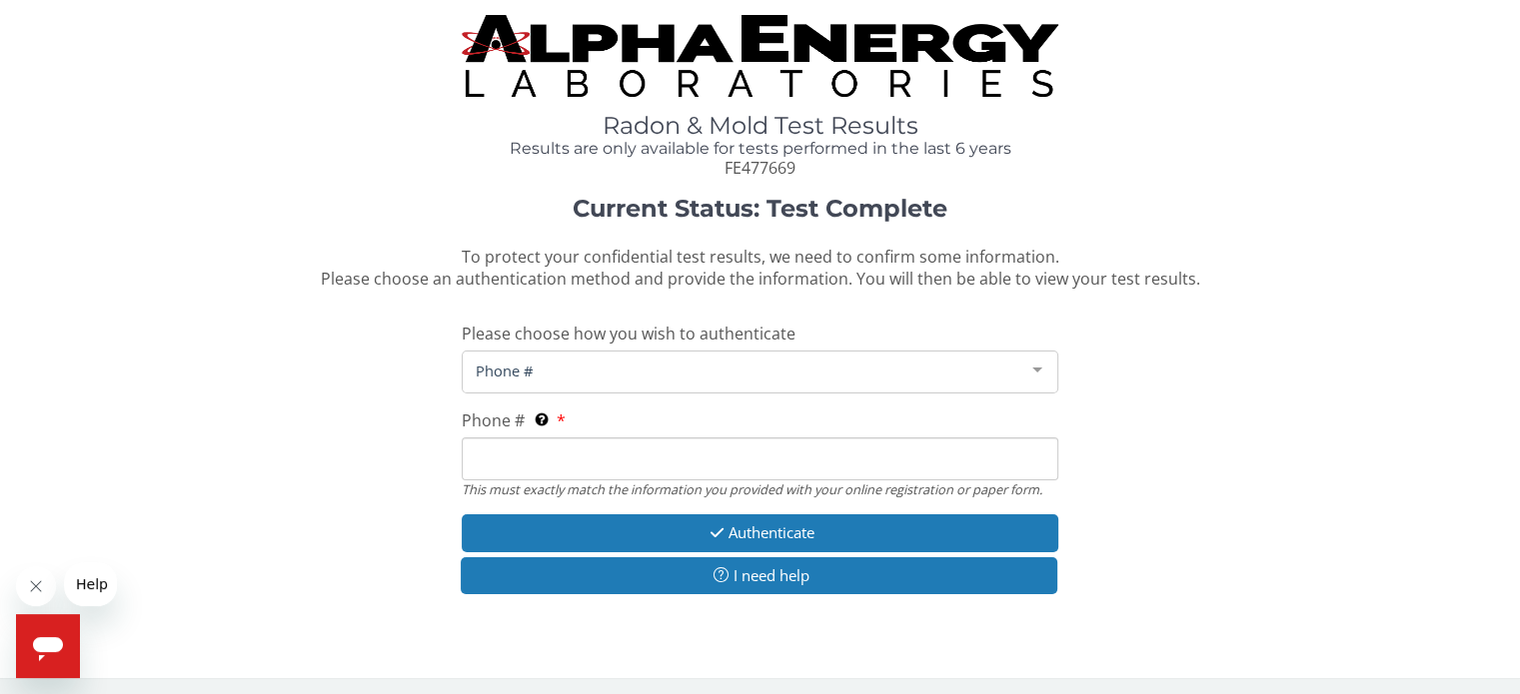
click at [628, 451] on input "Phone # This must exactly match the information you provided with your online r…" at bounding box center [760, 459] width 596 height 43
type input "[PHONE_NUMBER]"
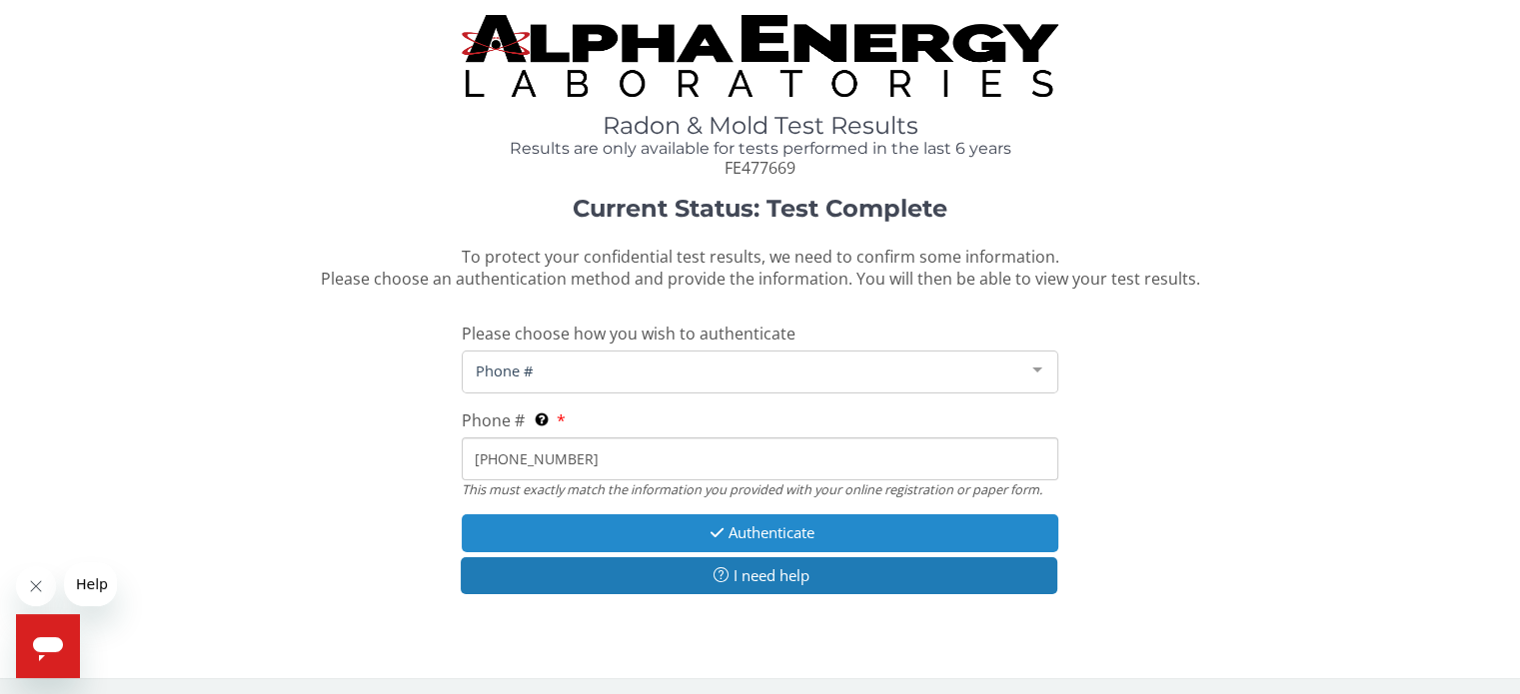
click at [746, 535] on button "Authenticate" at bounding box center [760, 533] width 596 height 37
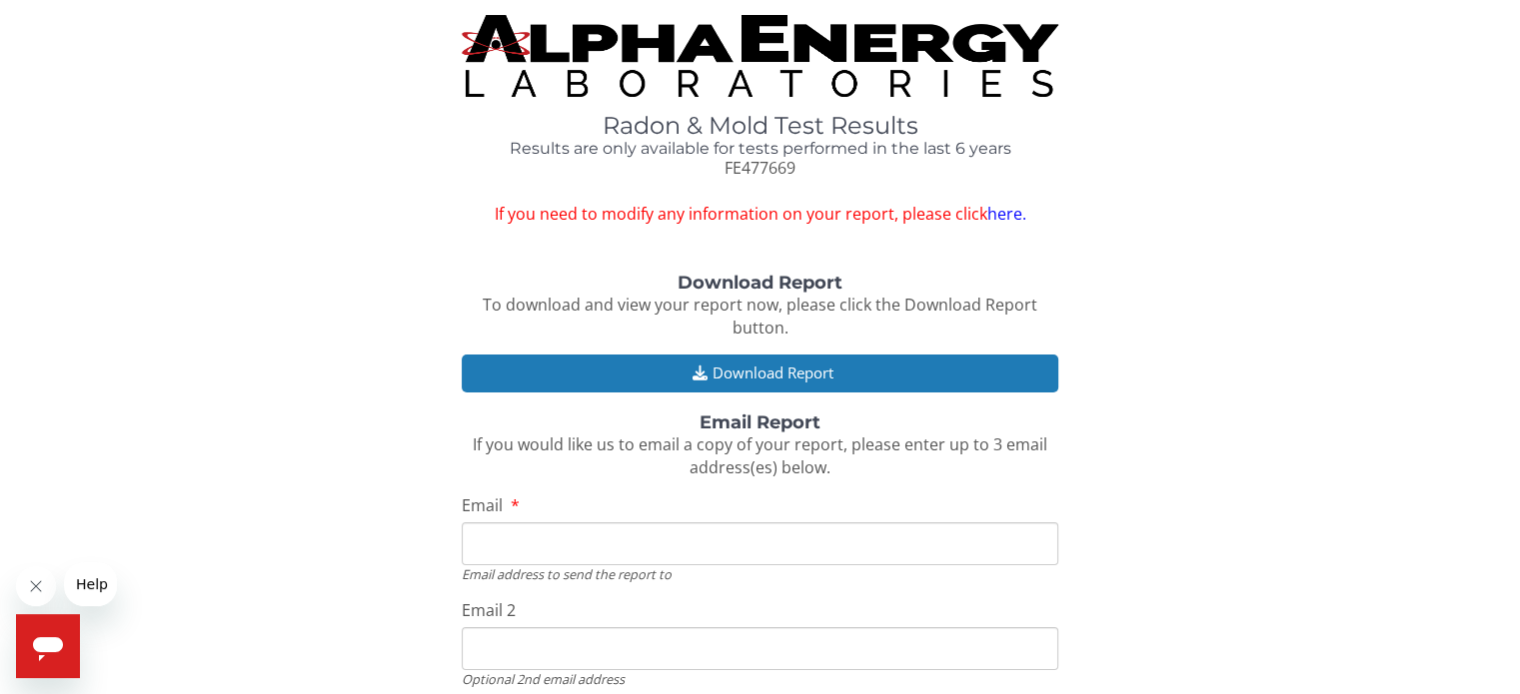
scroll to position [12, 0]
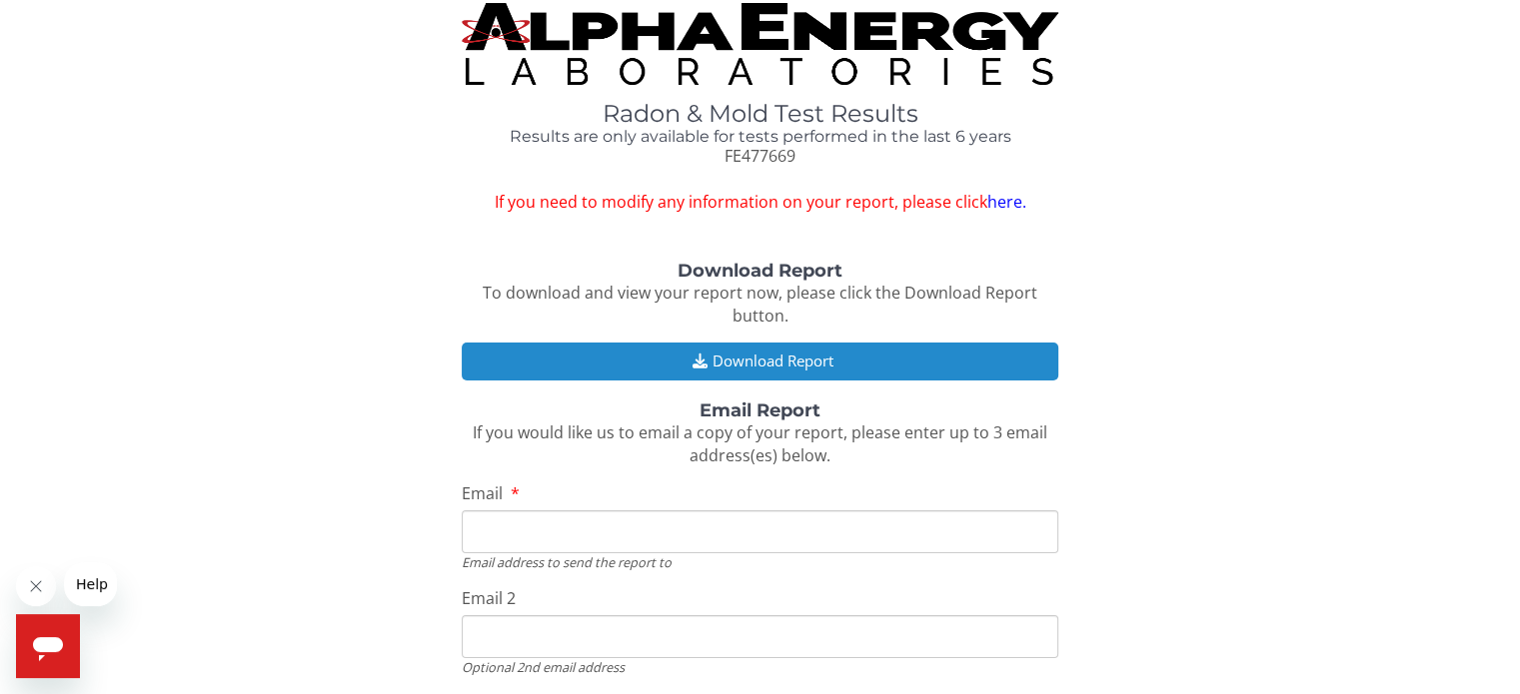
click at [786, 365] on button "Download Report" at bounding box center [760, 361] width 596 height 37
